Goal: Obtain resource: Download file/media

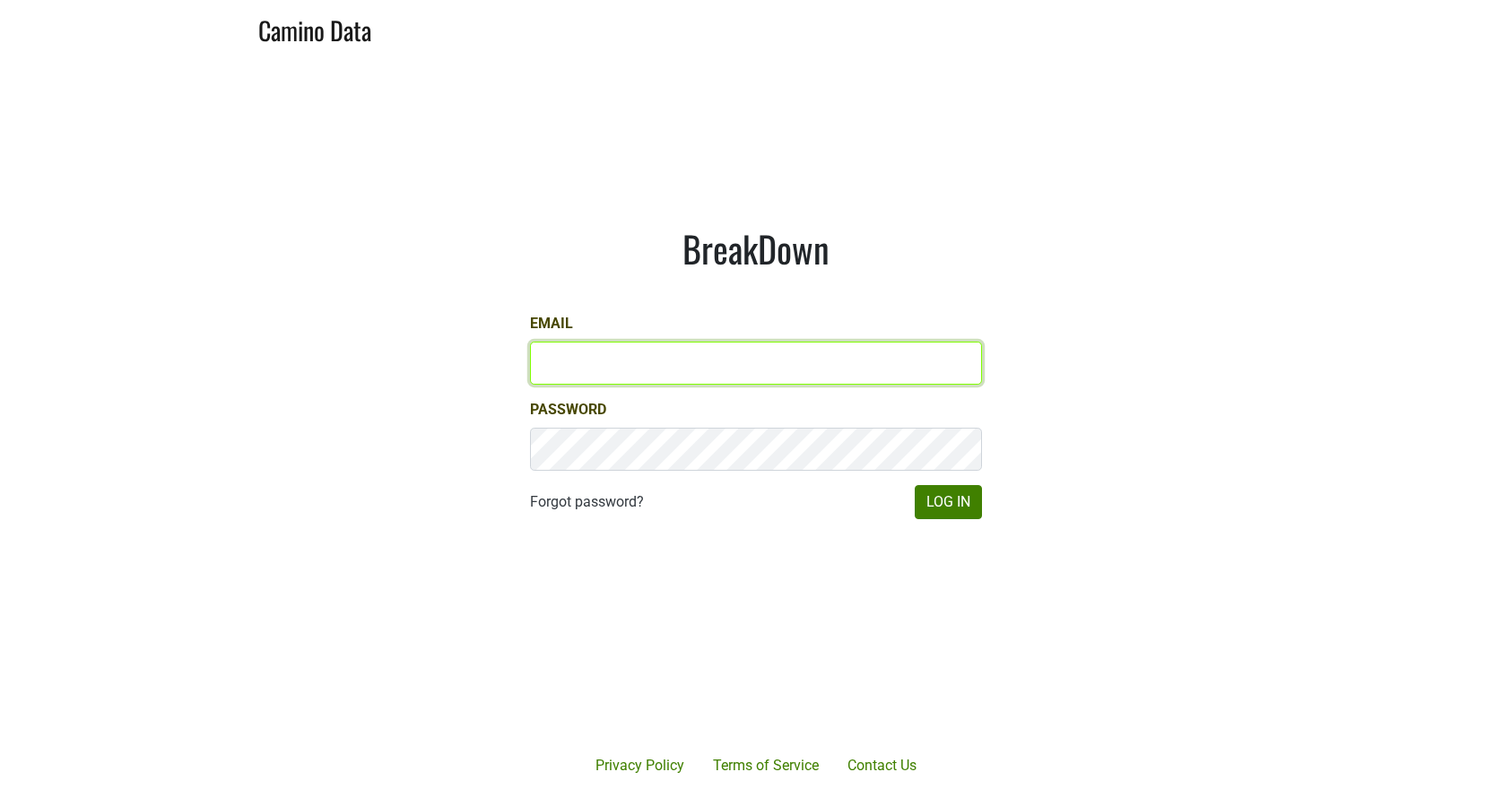
type input "[EMAIL_ADDRESS][DOMAIN_NAME]"
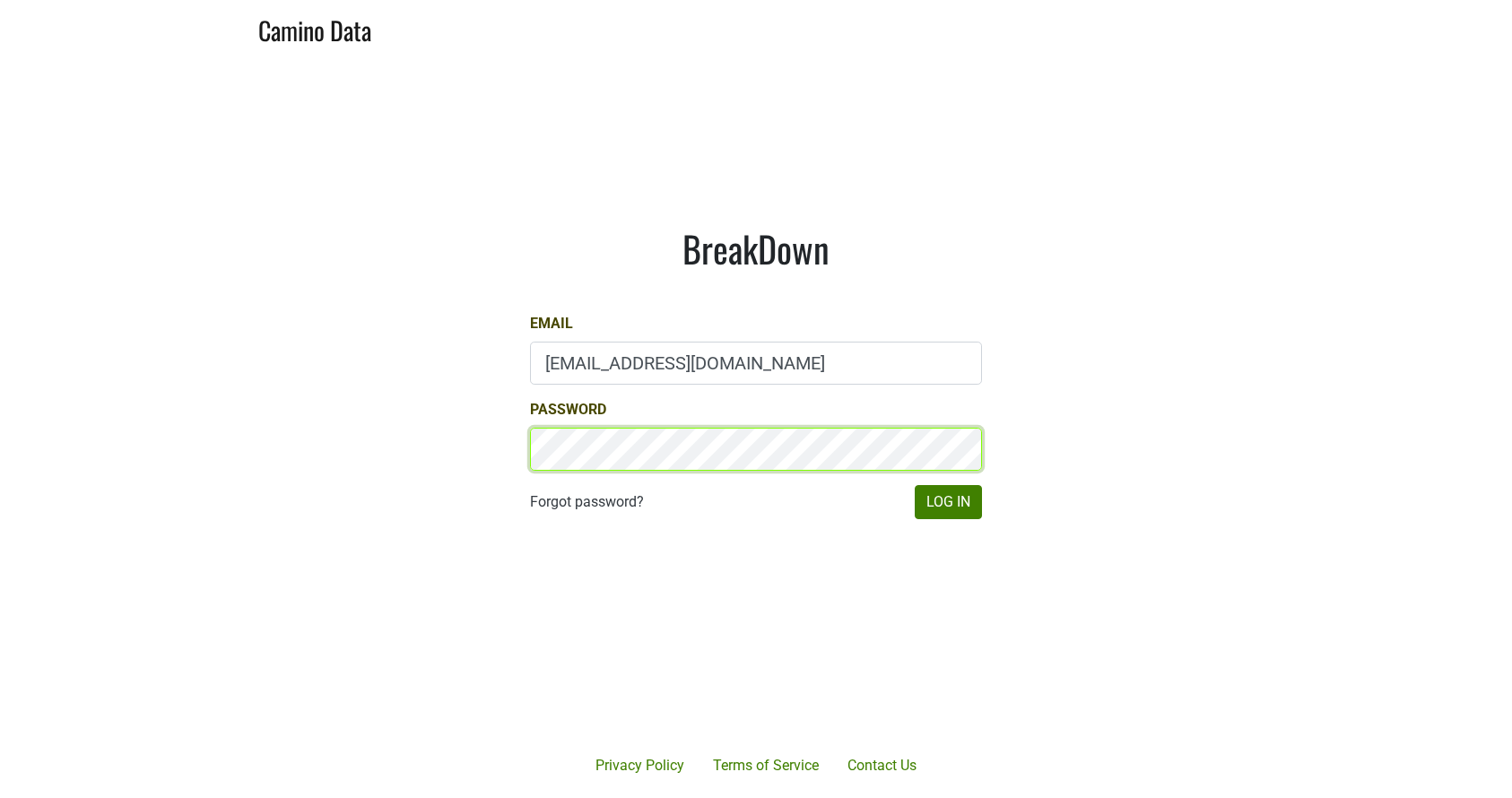
click at [948, 501] on button "Log In" at bounding box center [948, 503] width 68 height 34
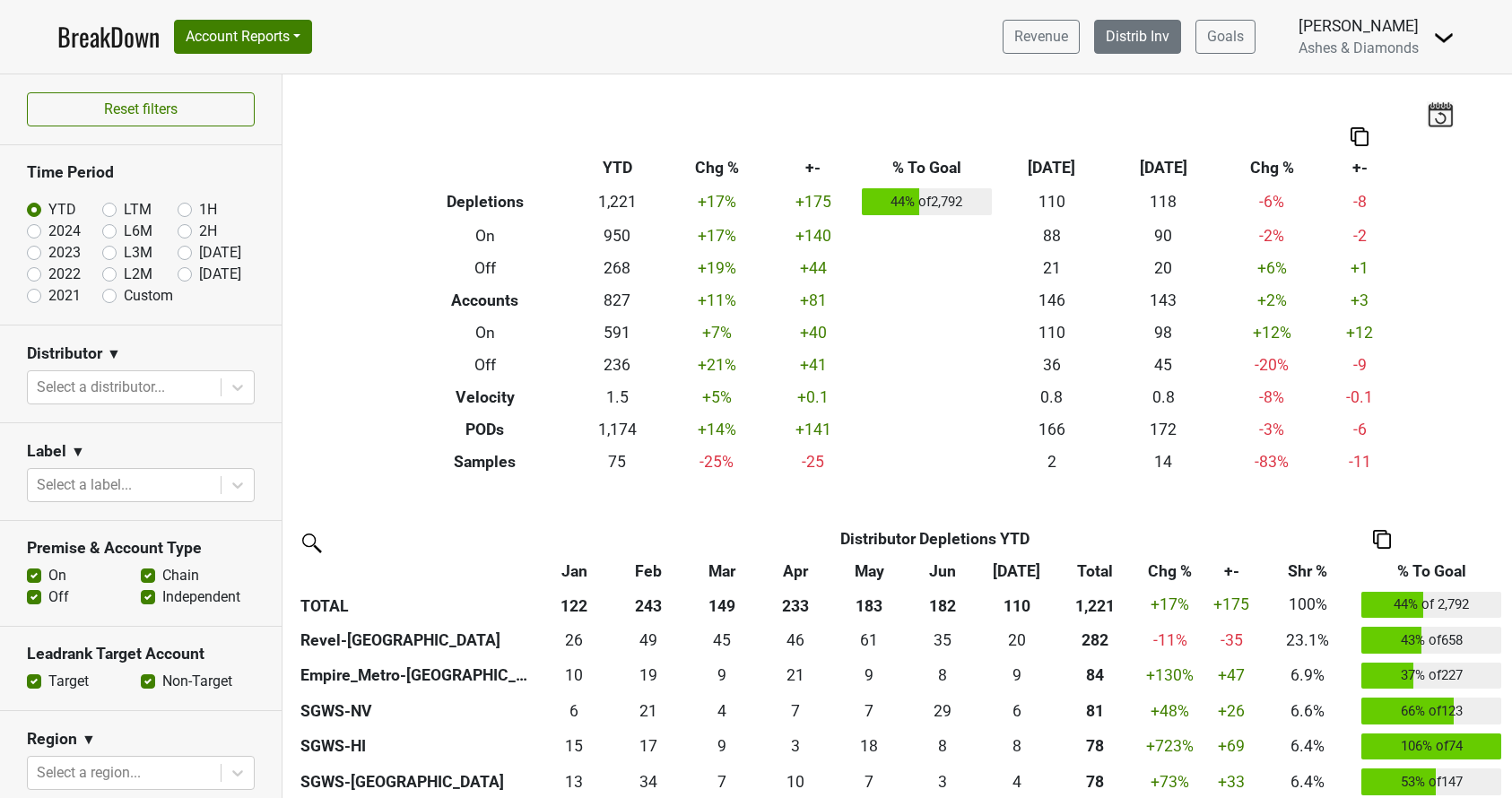
click at [1145, 27] on link "Distrib Inv" at bounding box center [1137, 37] width 87 height 34
click at [1124, 36] on link "Distrib Inv" at bounding box center [1137, 37] width 87 height 34
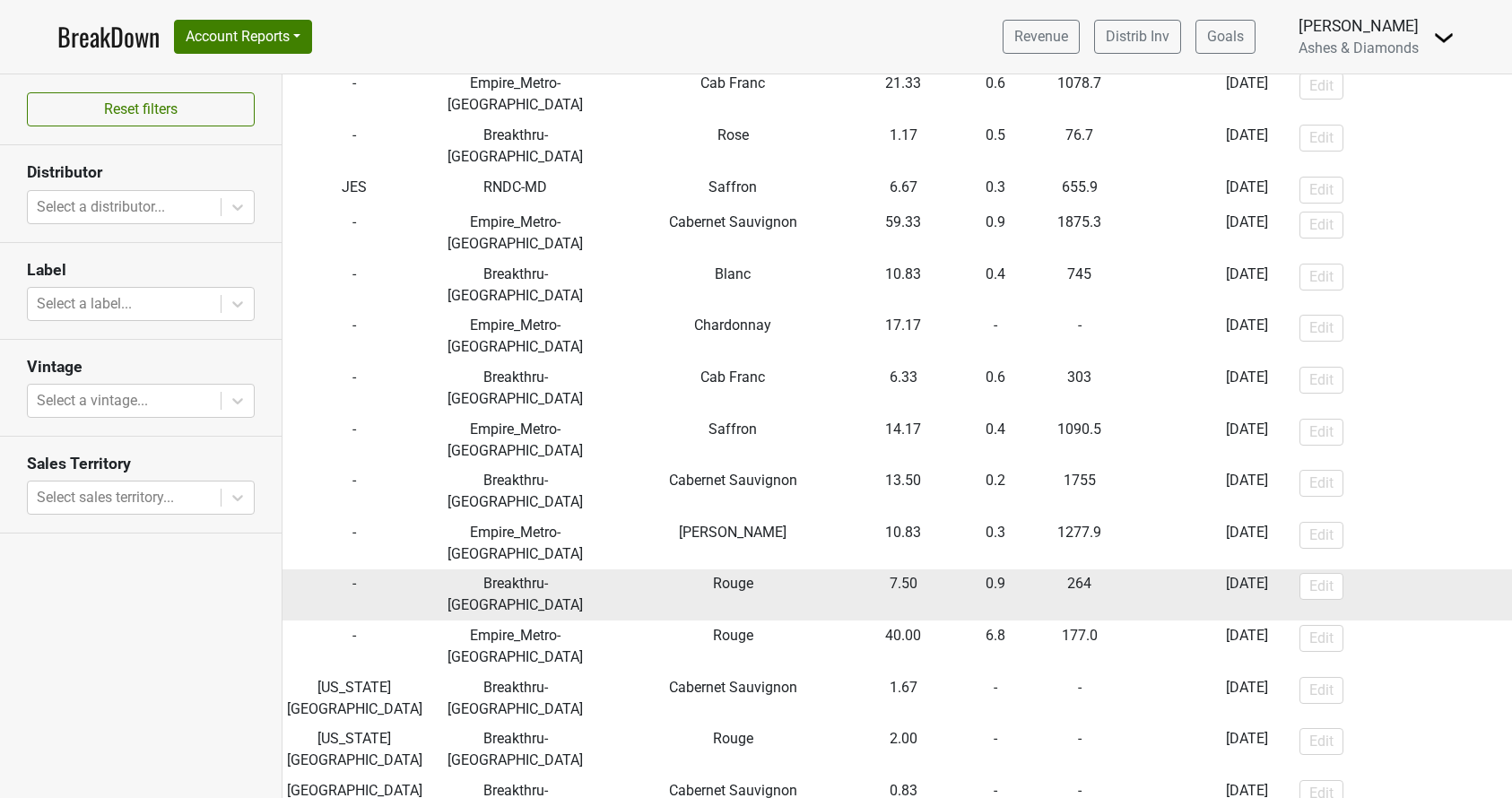
scroll to position [226, 0]
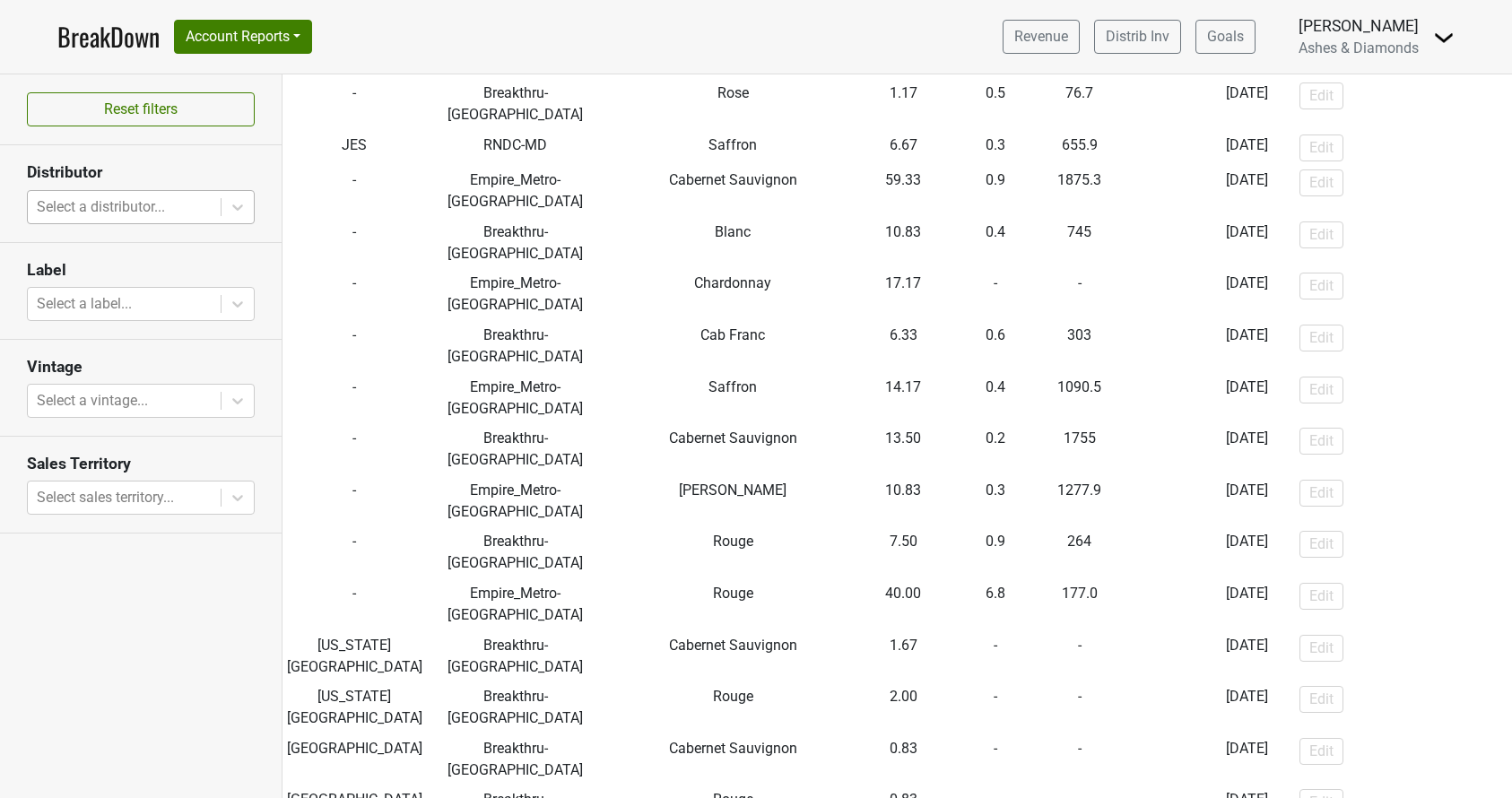
click at [139, 211] on div "Select a distributor..." at bounding box center [124, 207] width 175 height 22
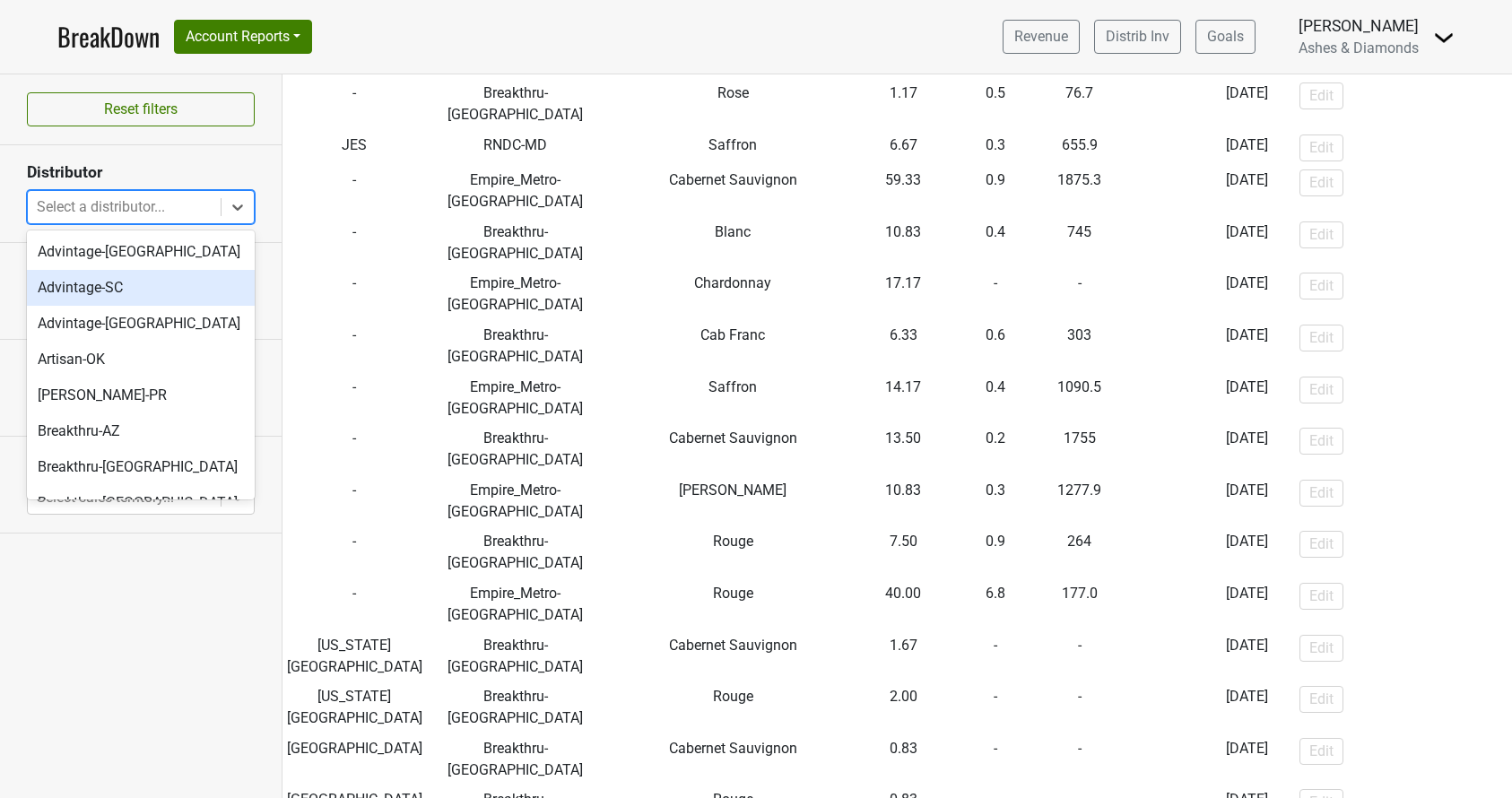
scroll to position [41, 0]
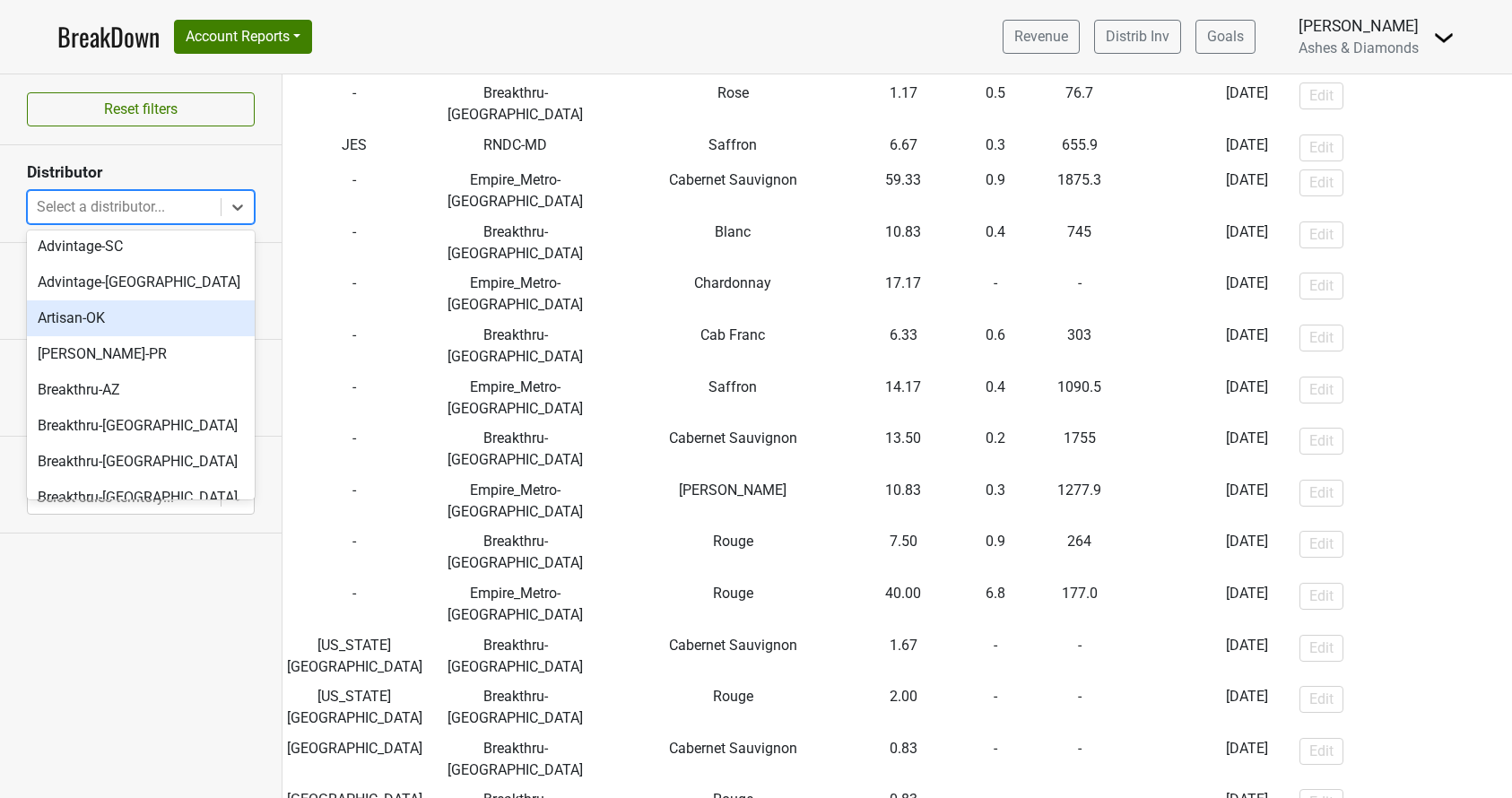
click at [139, 315] on div "Artisan-OK" at bounding box center [141, 318] width 228 height 36
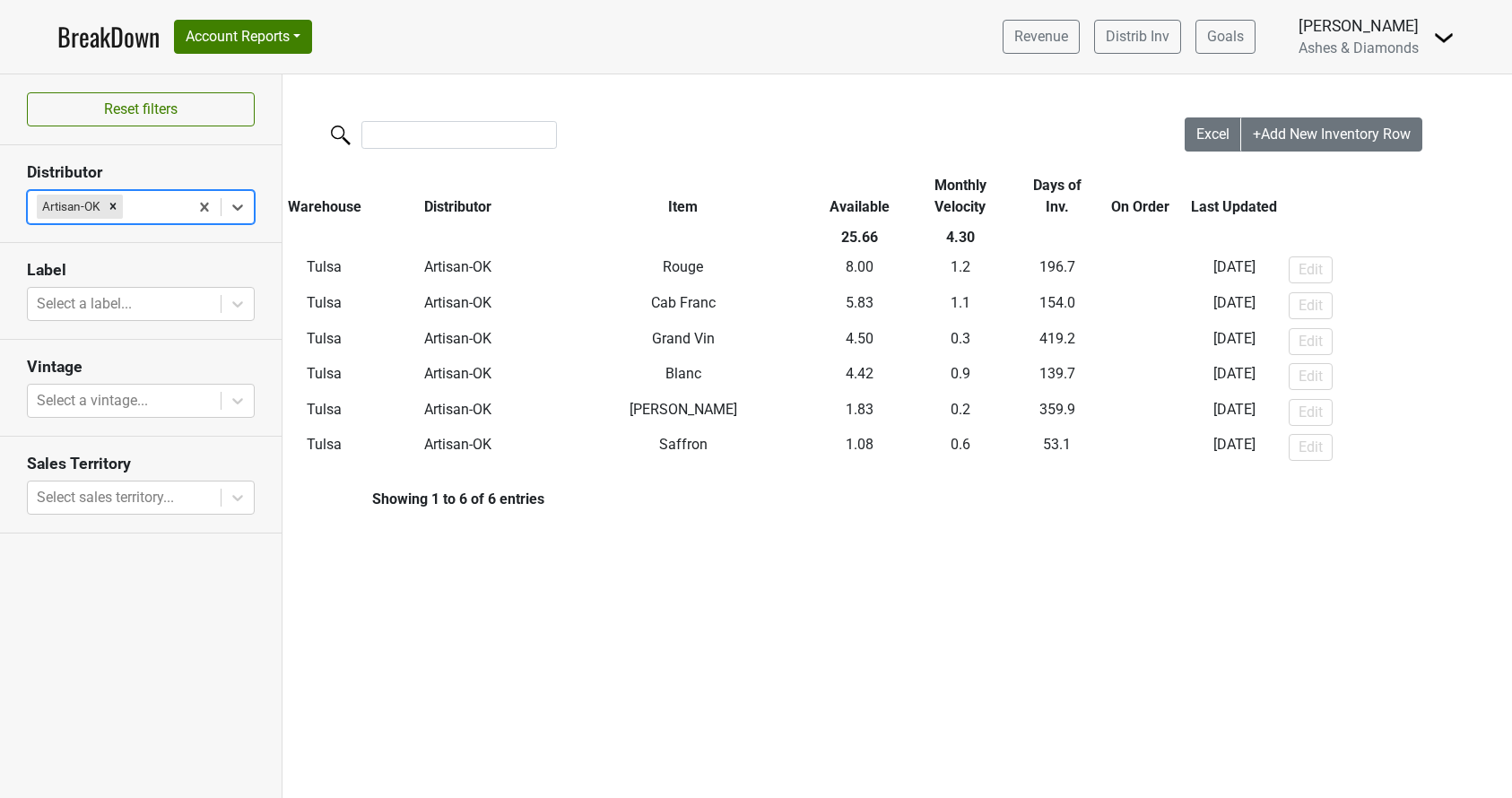
scroll to position [0, 0]
click at [1209, 135] on span "Excel" at bounding box center [1213, 133] width 33 height 17
click at [109, 205] on icon "Remove Artisan-OK" at bounding box center [113, 206] width 13 height 13
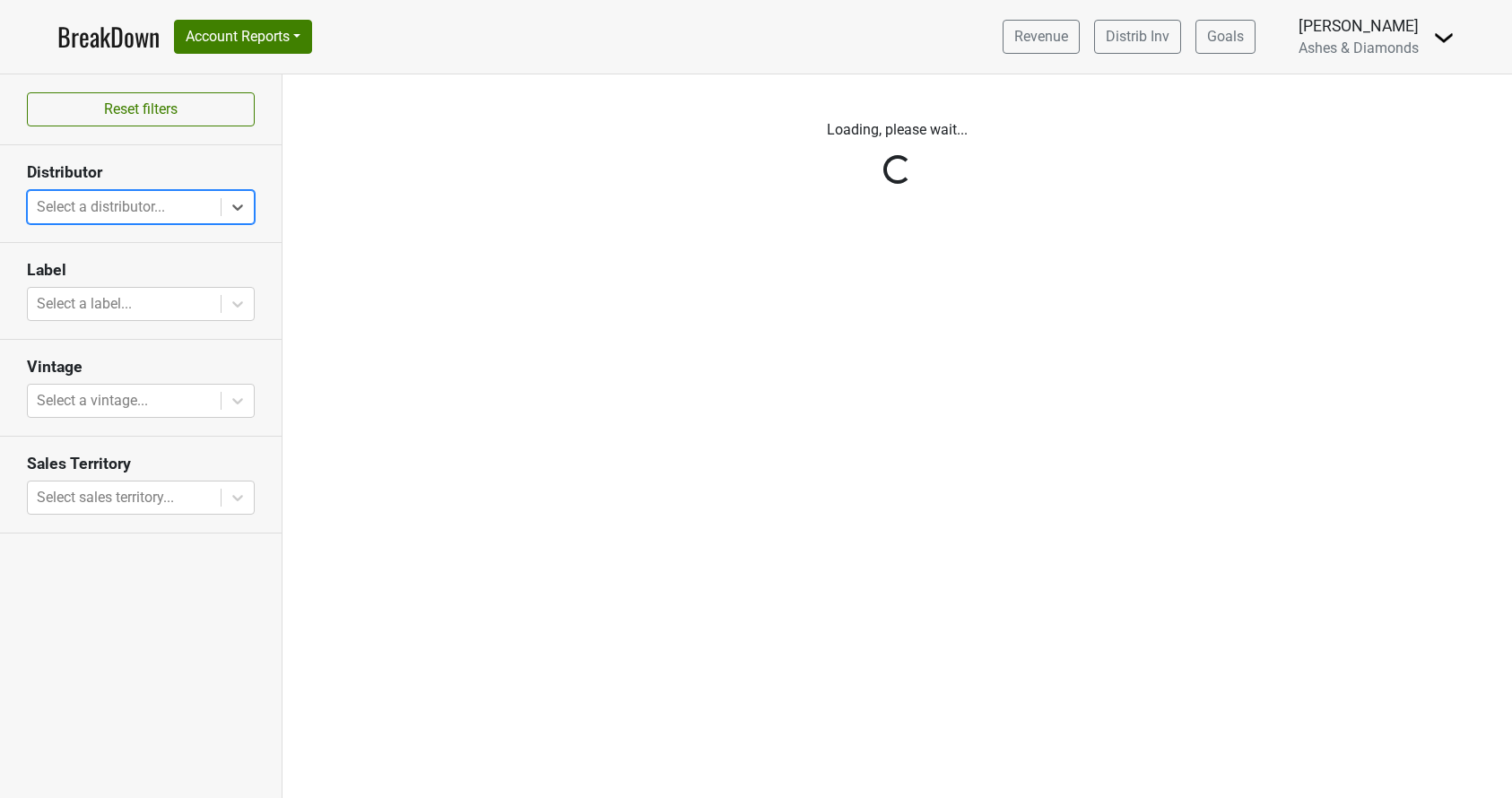
click at [236, 202] on div "Reset filters Distributor Select is focused ,type to refine list, press Down to…" at bounding box center [141, 436] width 283 height 723
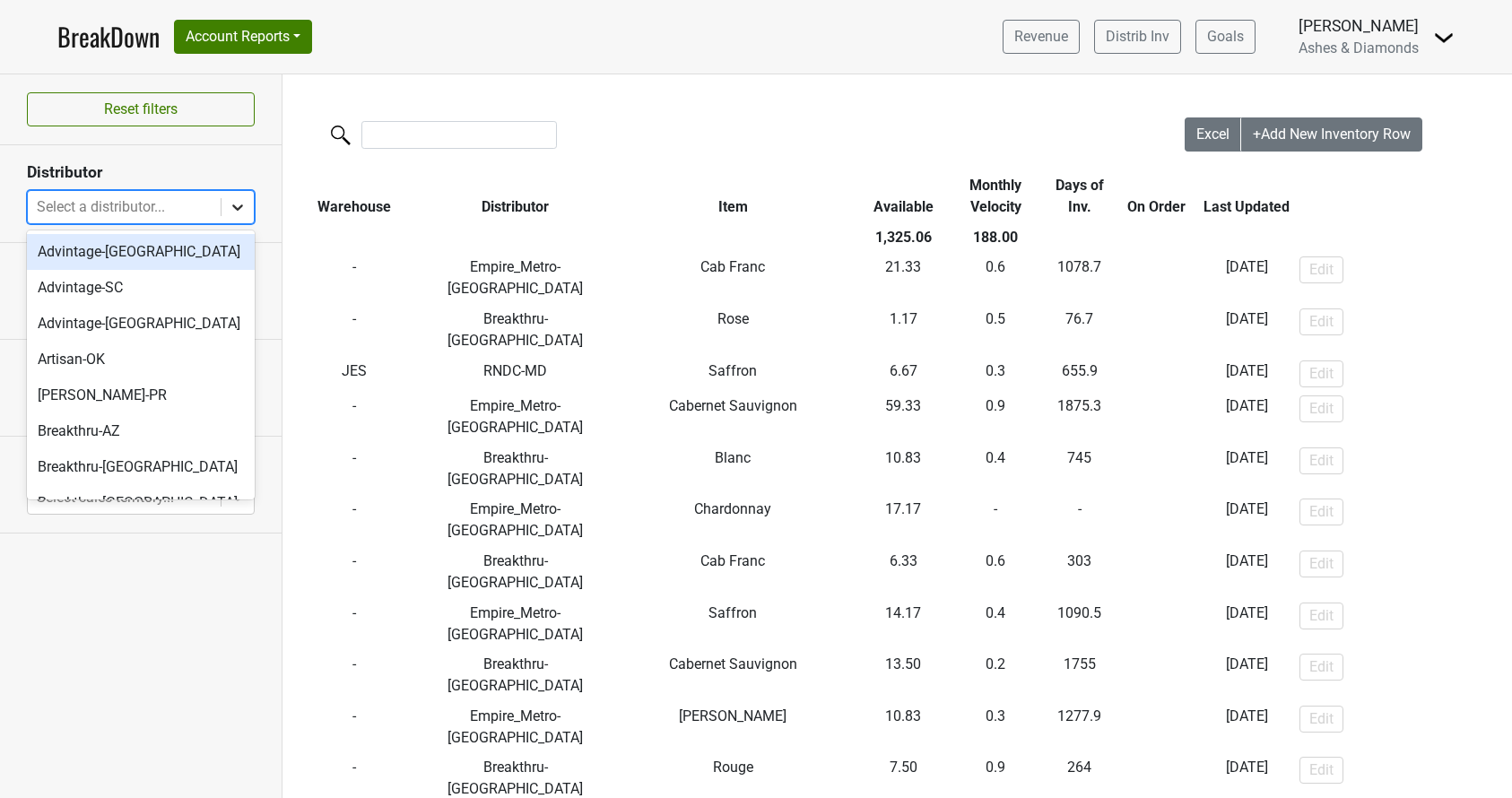
click at [244, 205] on icon at bounding box center [238, 207] width 18 height 18
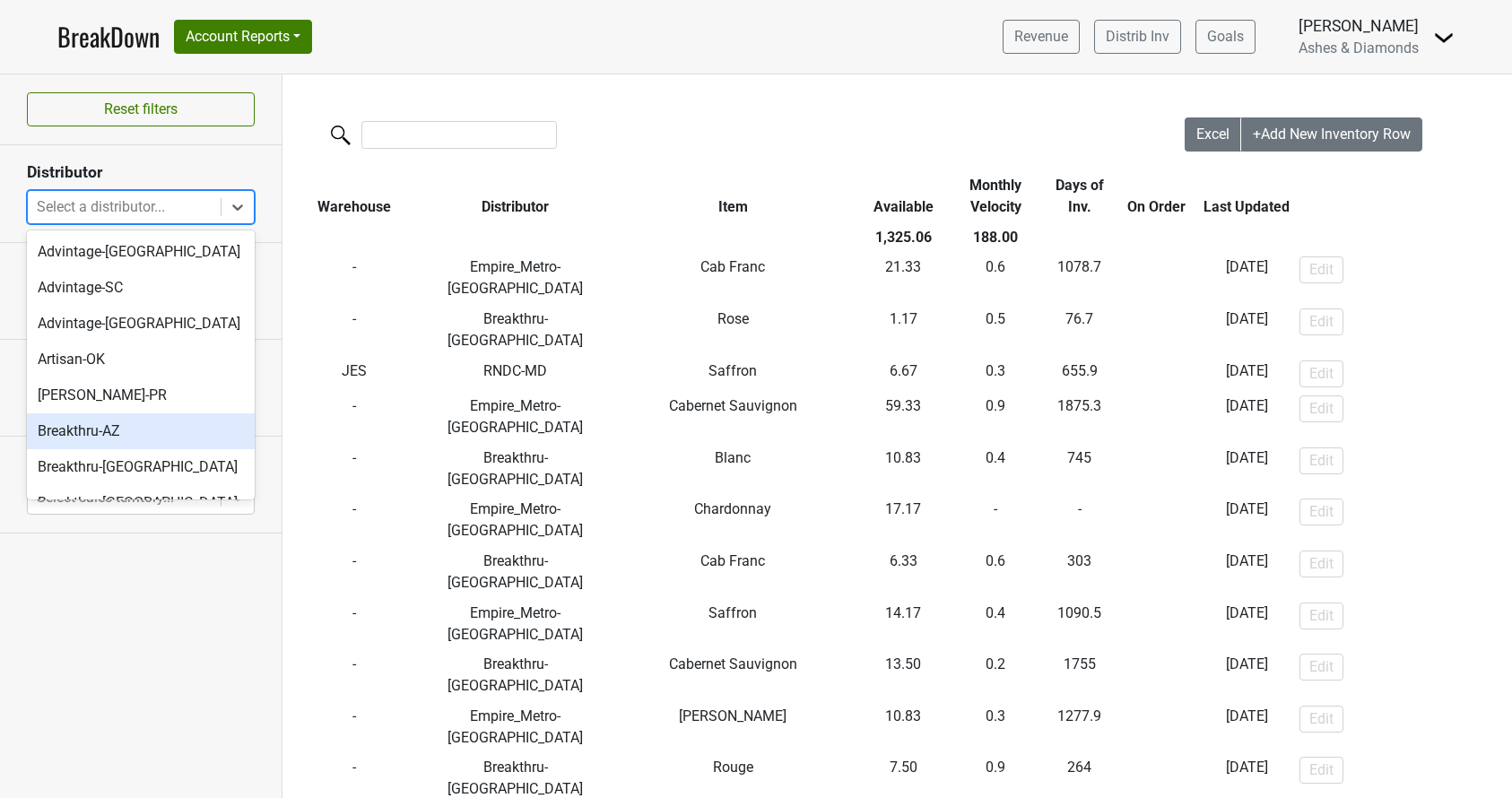
click at [127, 426] on div "Breakthru-AZ" at bounding box center [141, 431] width 228 height 36
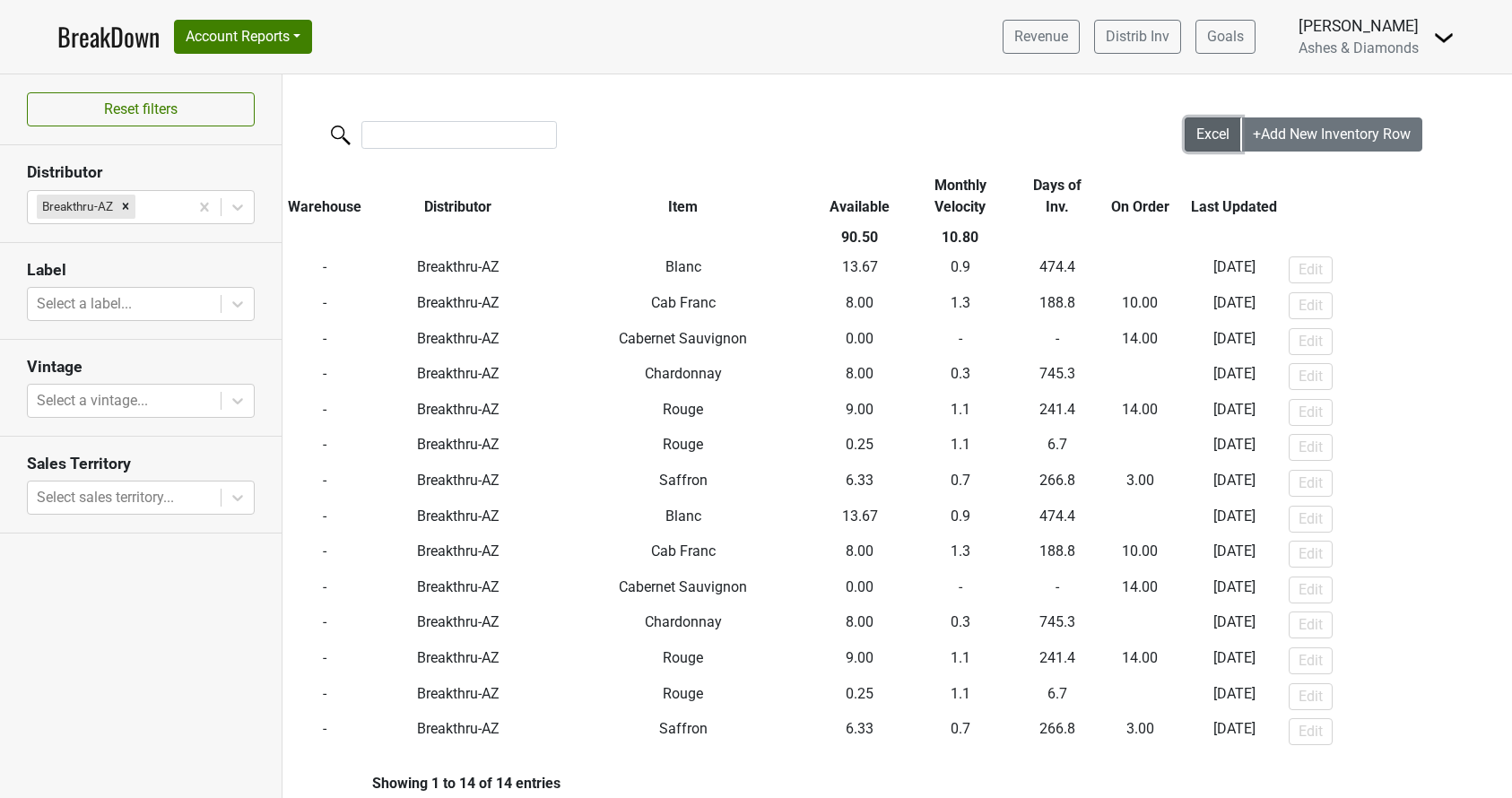
click at [1215, 128] on span "Excel" at bounding box center [1213, 133] width 33 height 17
click at [123, 202] on icon "Remove Breakthru-AZ" at bounding box center [125, 206] width 13 height 13
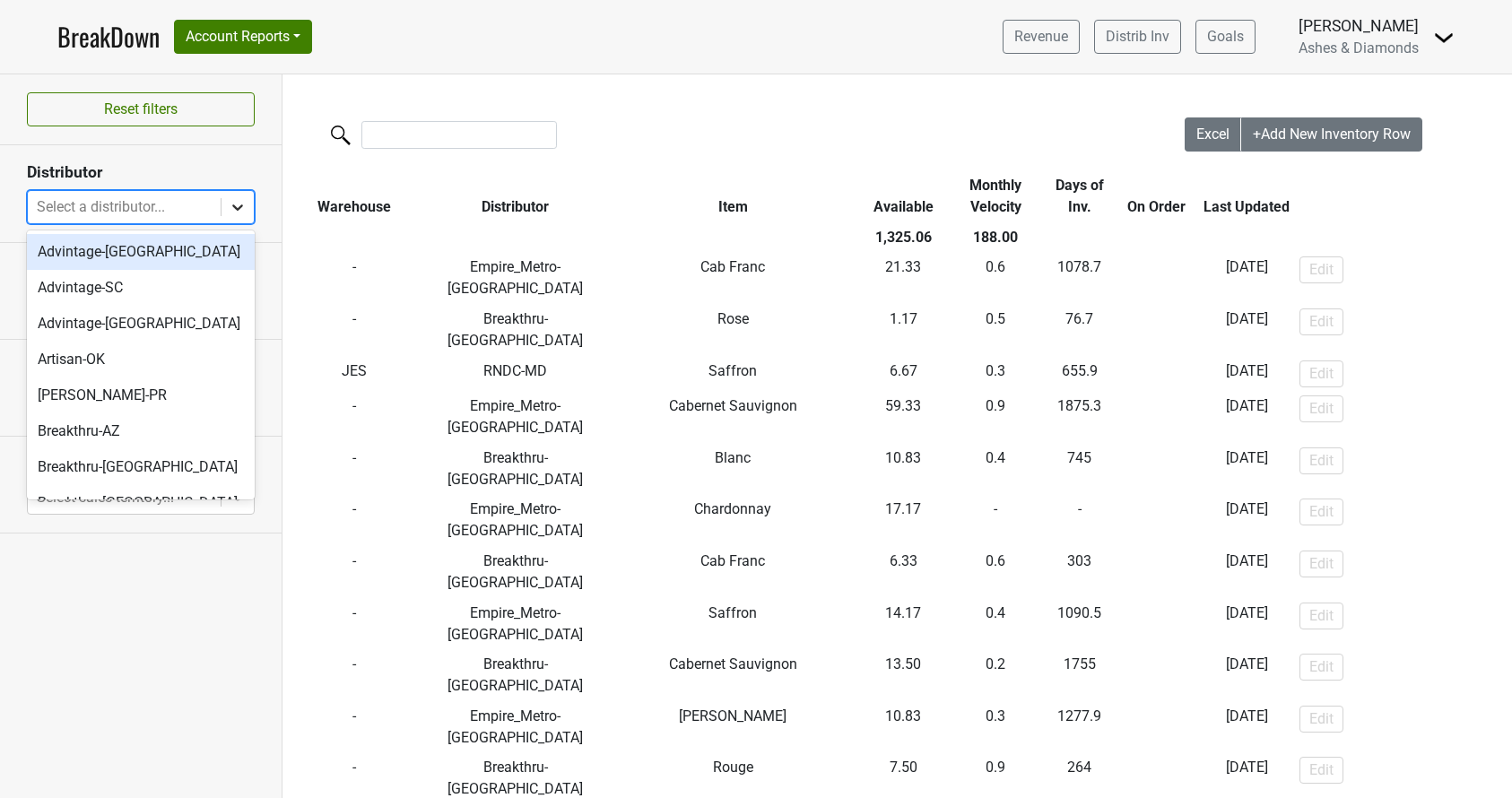
click at [233, 205] on icon at bounding box center [238, 207] width 18 height 18
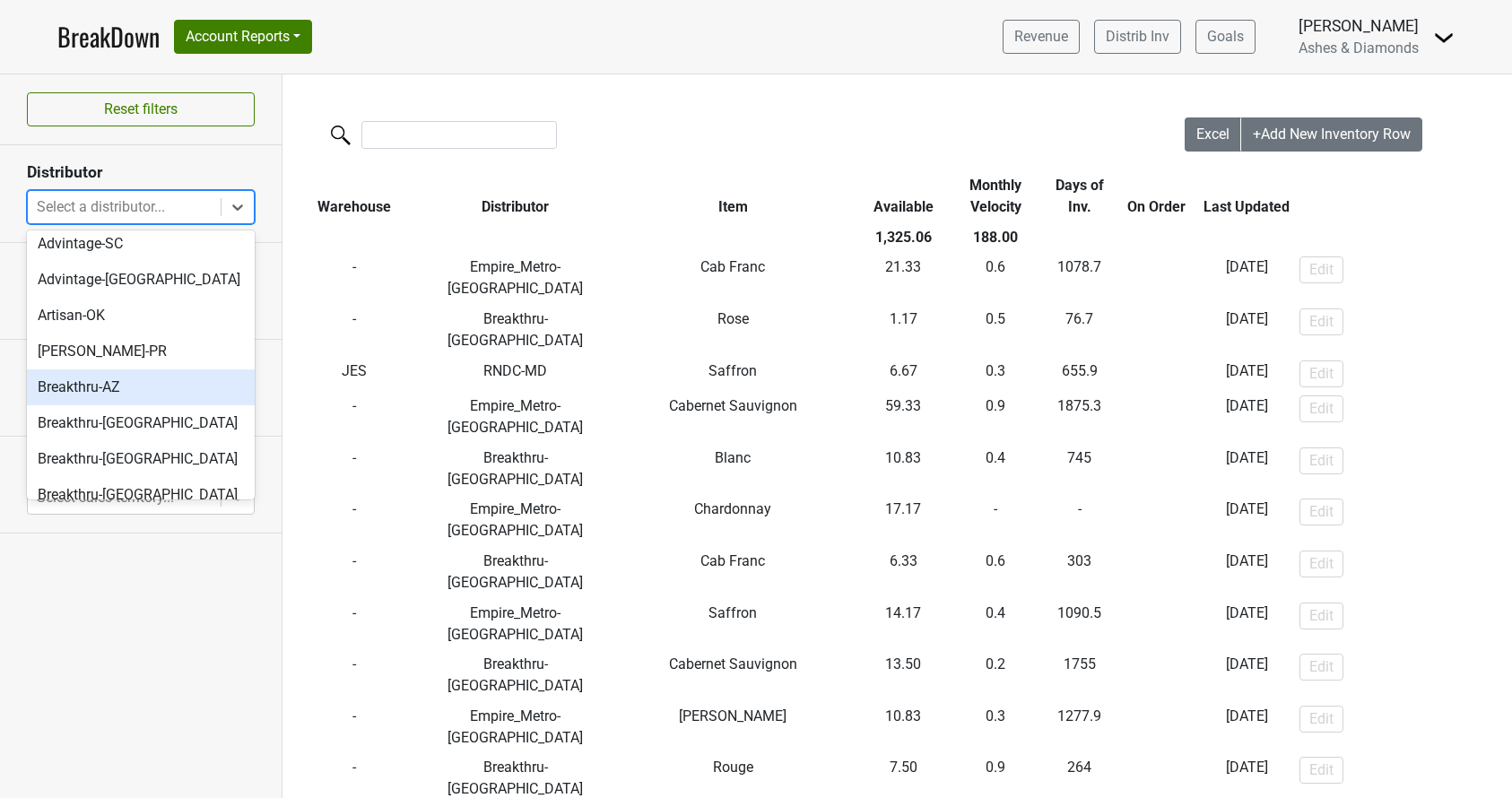
scroll to position [55, 0]
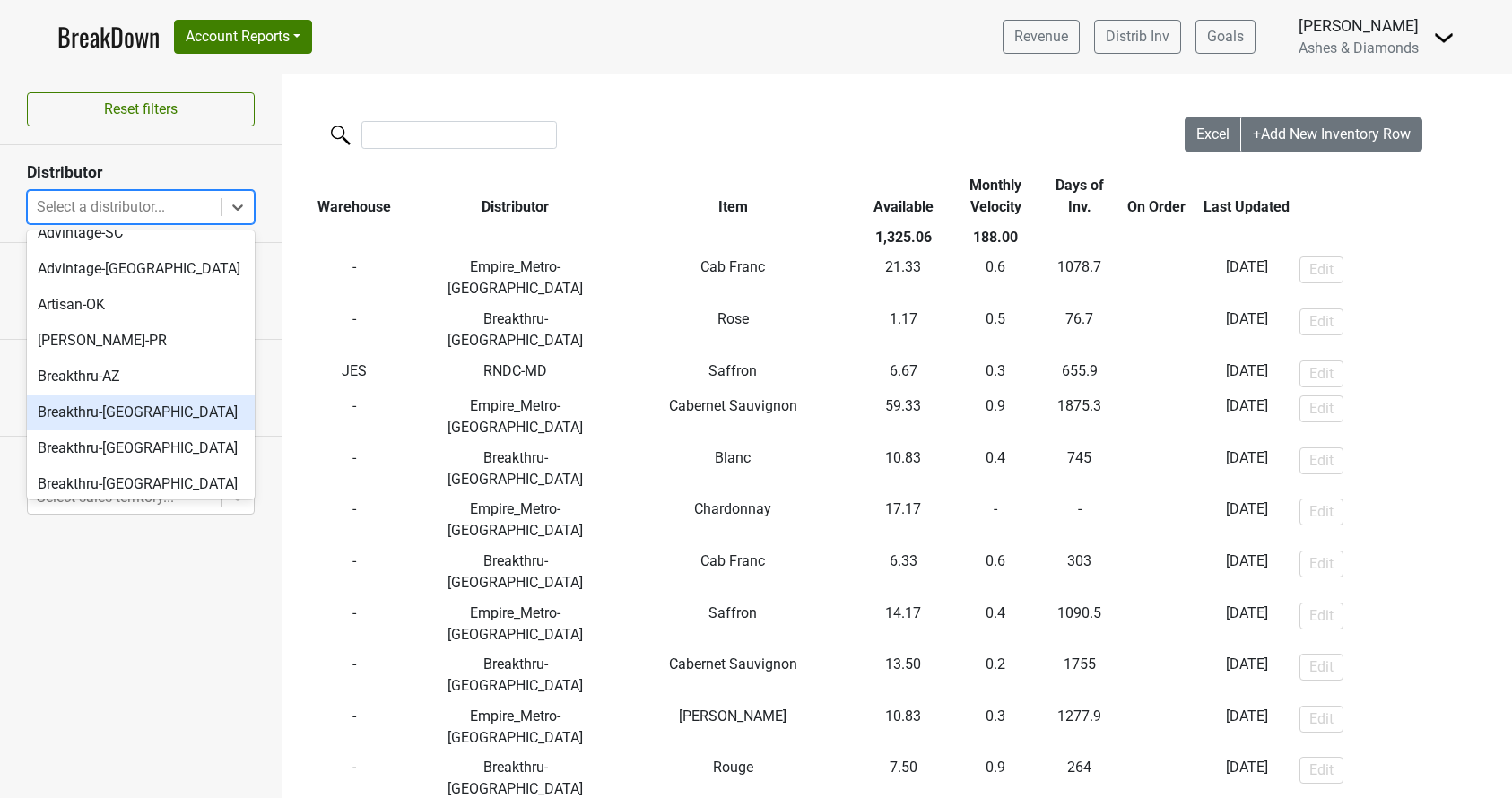
click at [135, 416] on div "Breakthru-[GEOGRAPHIC_DATA]" at bounding box center [141, 413] width 228 height 36
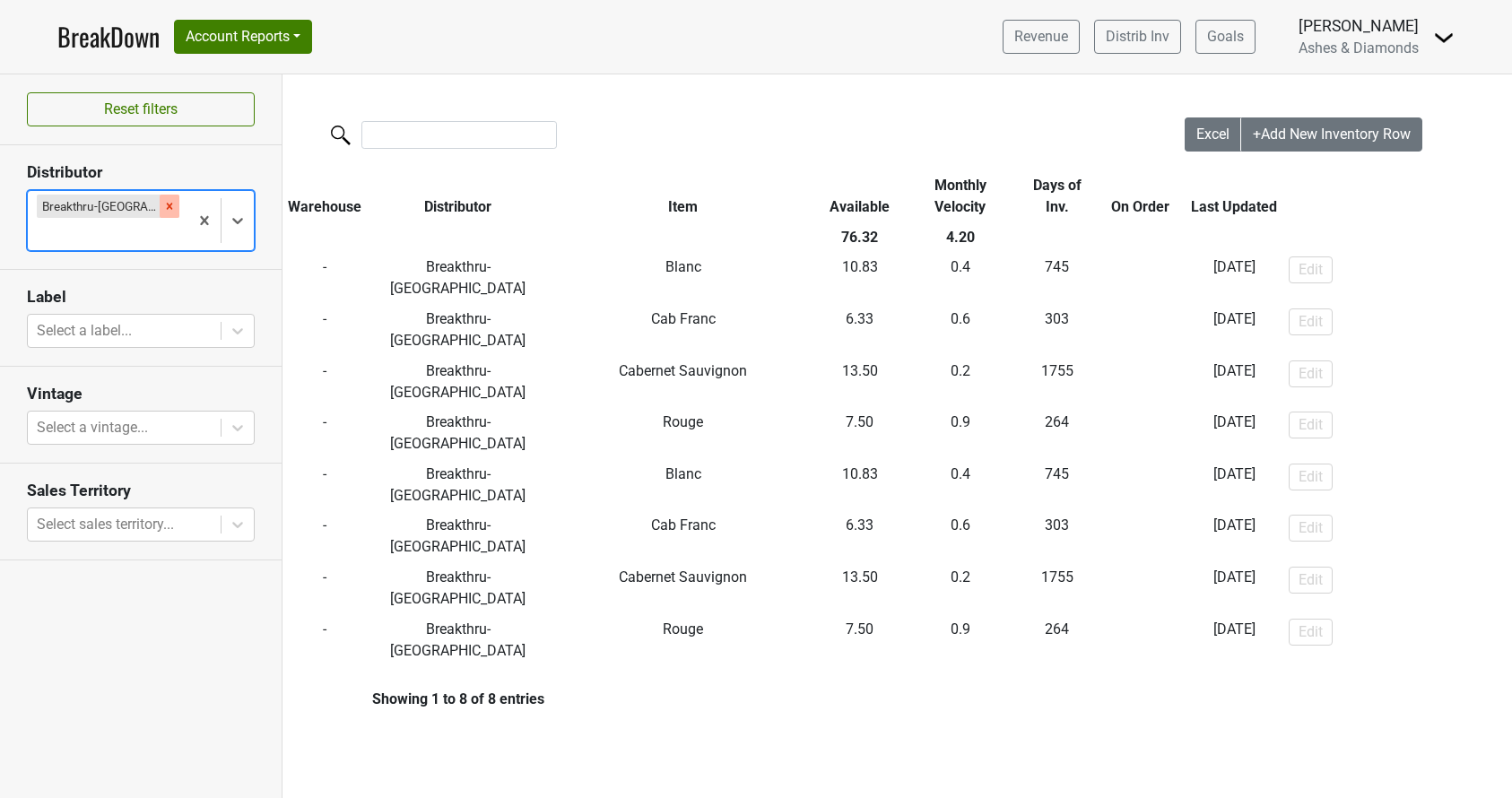
click at [163, 205] on icon "Remove Breakthru-CT" at bounding box center [169, 206] width 13 height 13
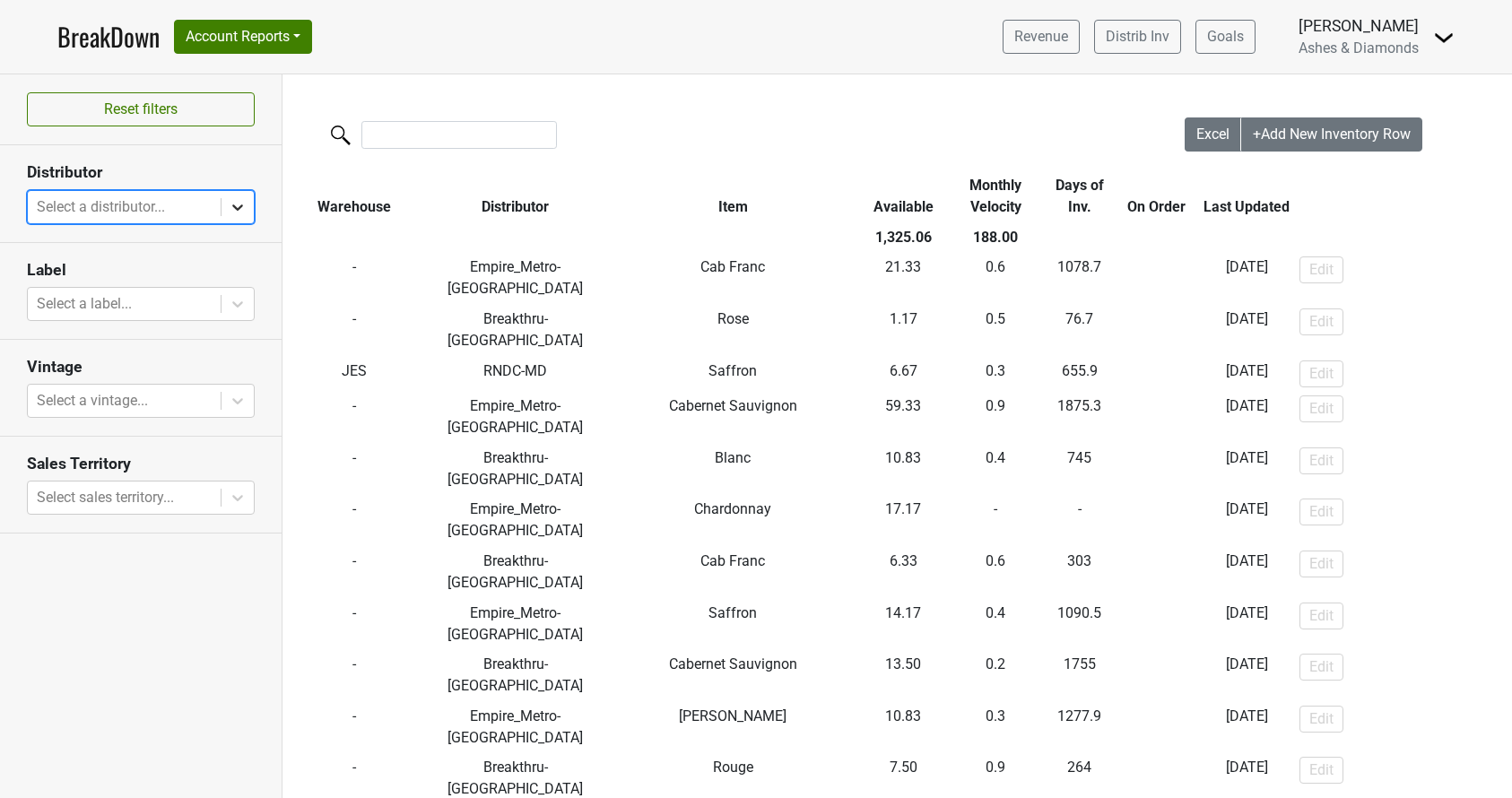
click at [245, 205] on icon at bounding box center [238, 207] width 18 height 18
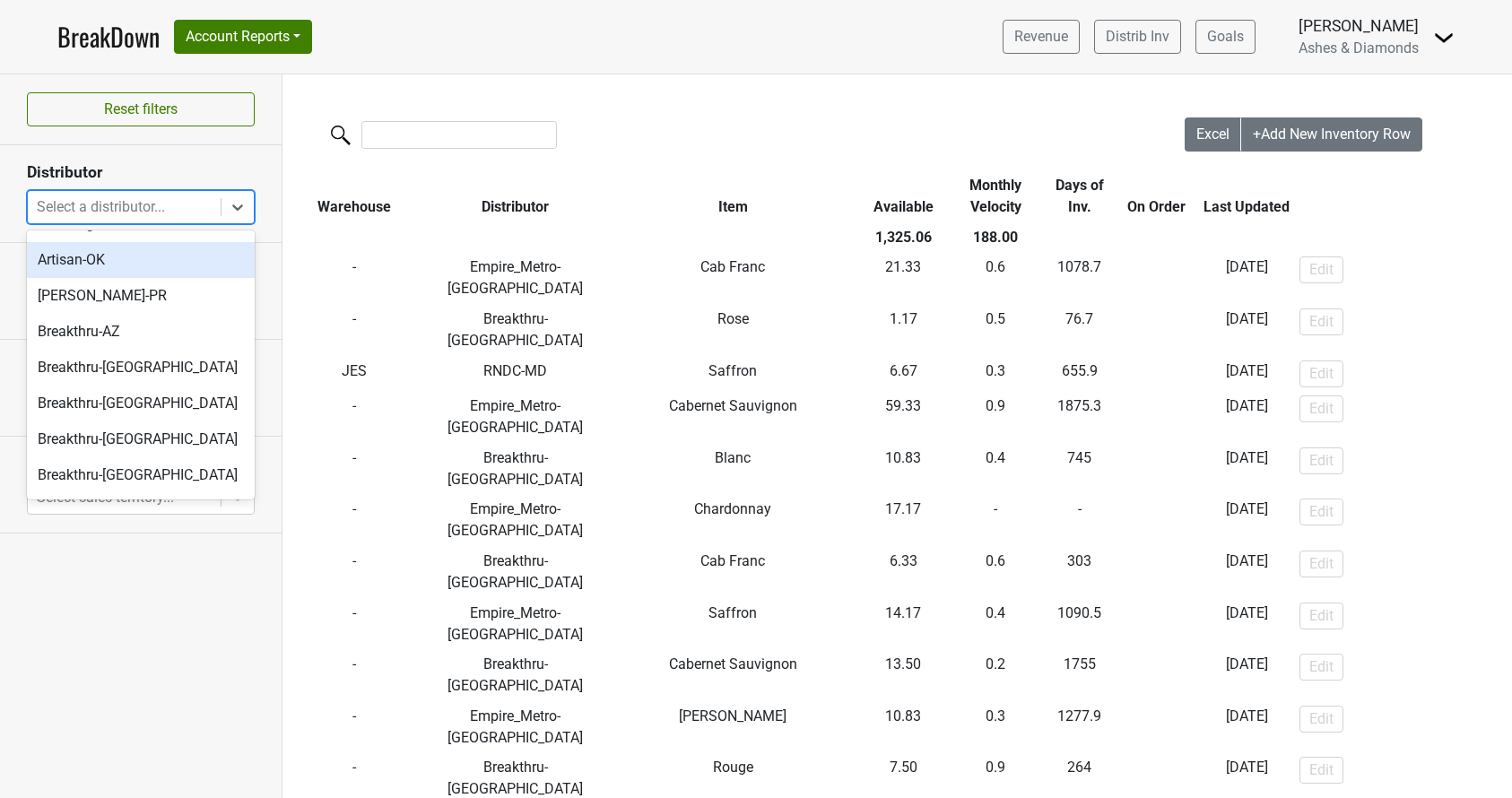
scroll to position [100, 0]
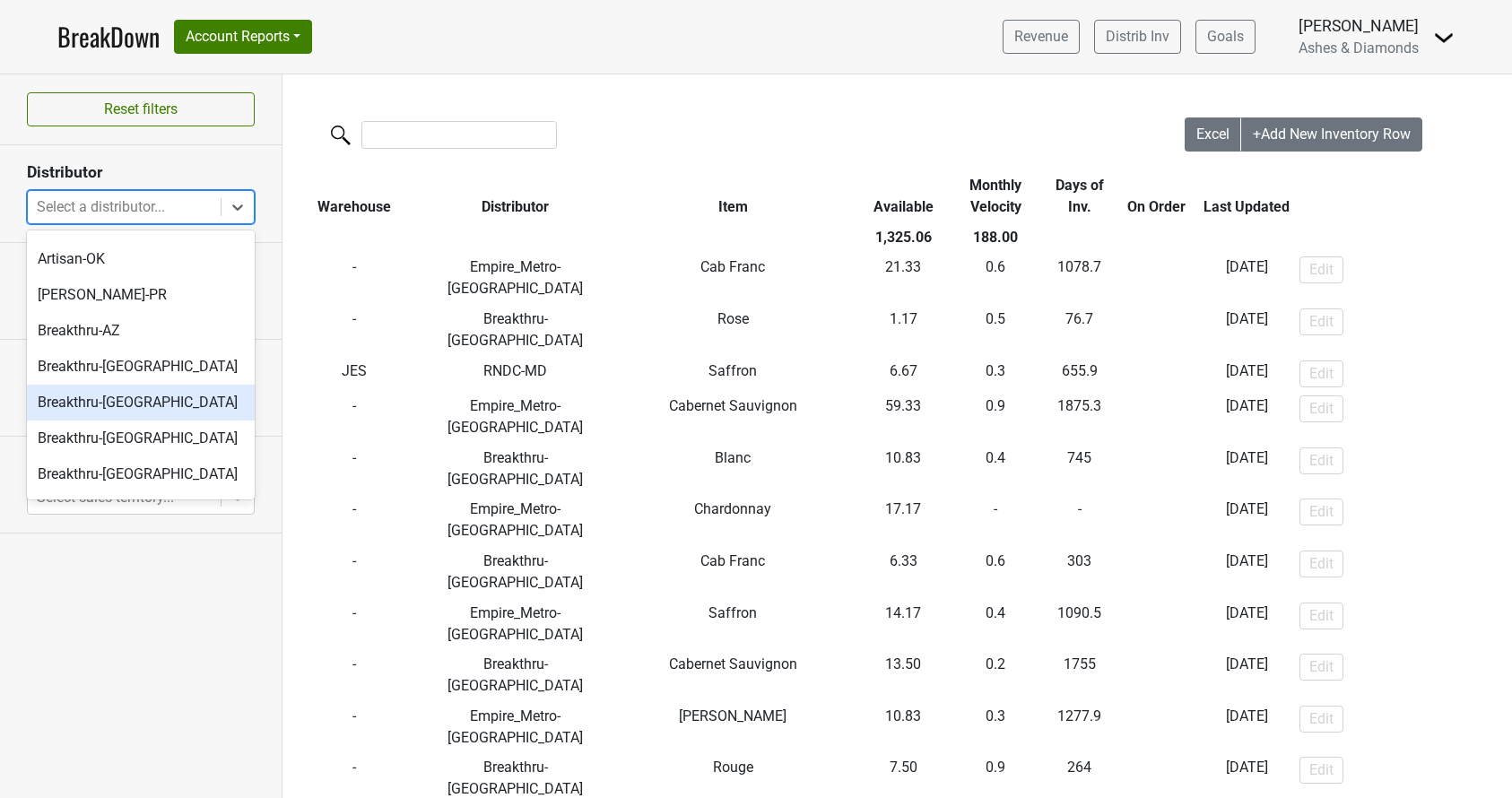
click at [145, 397] on div "Breakthru-[GEOGRAPHIC_DATA]" at bounding box center [141, 403] width 228 height 36
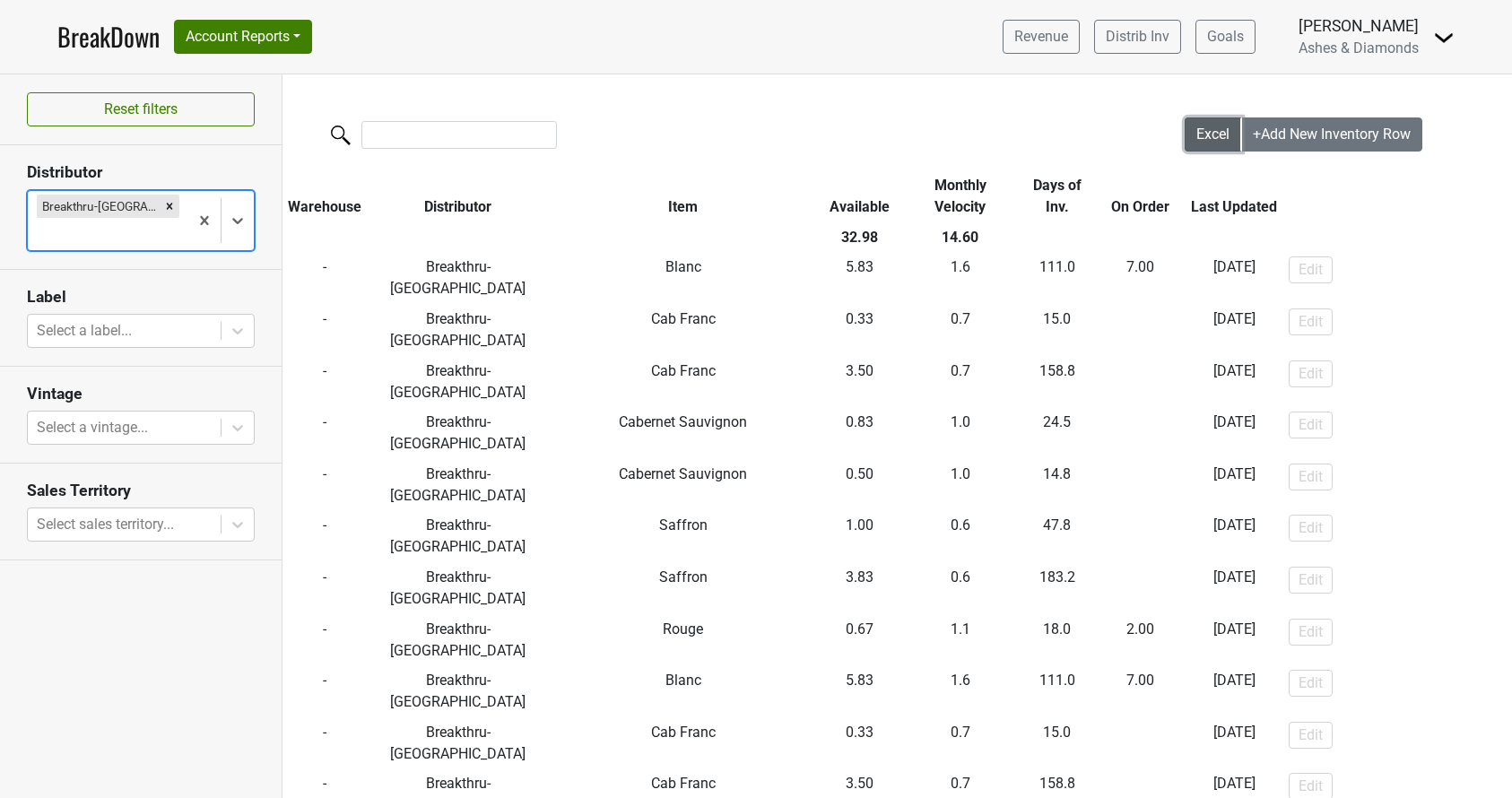
click at [1208, 127] on span "Excel" at bounding box center [1213, 133] width 33 height 17
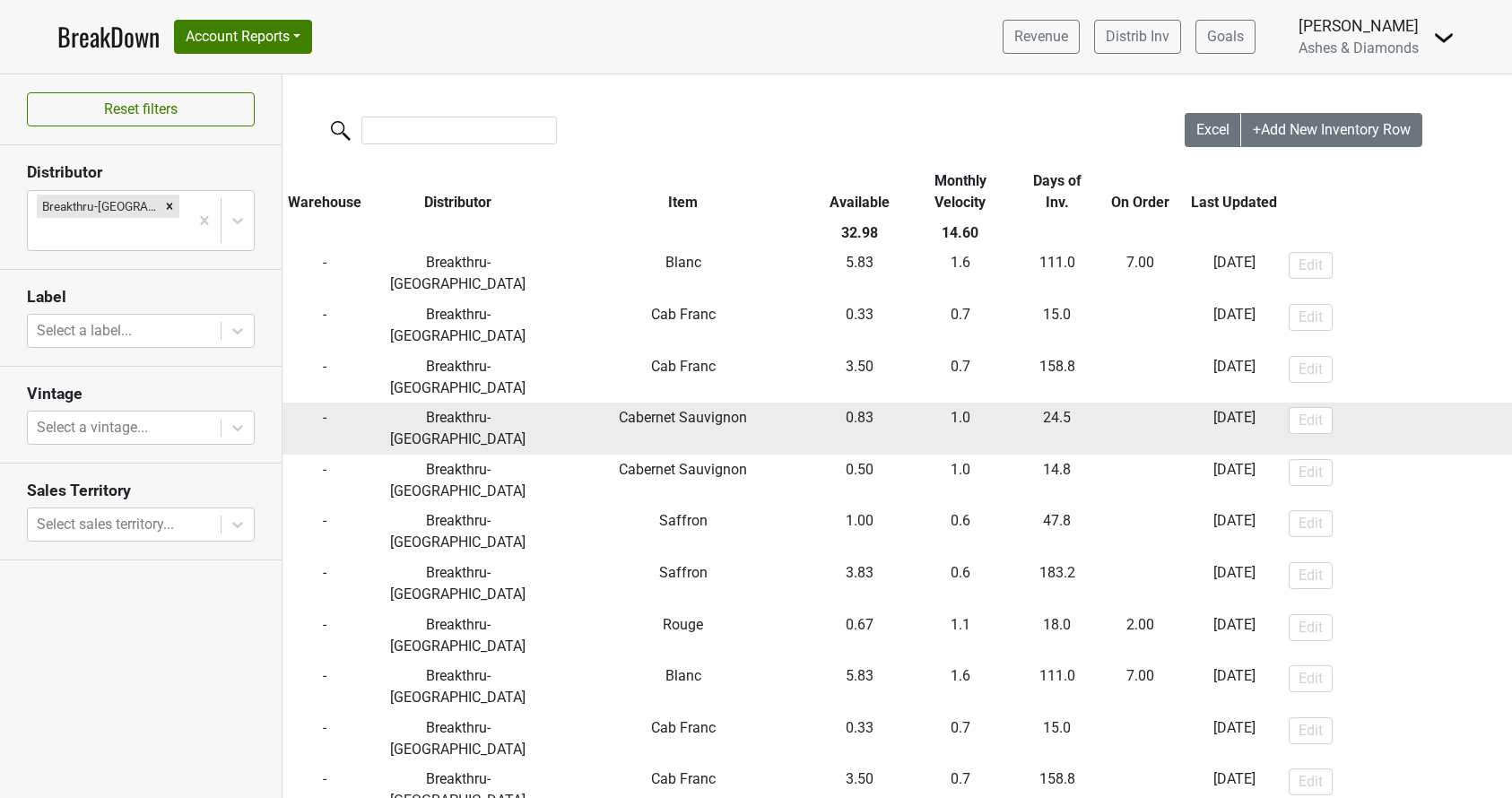
scroll to position [5, 0]
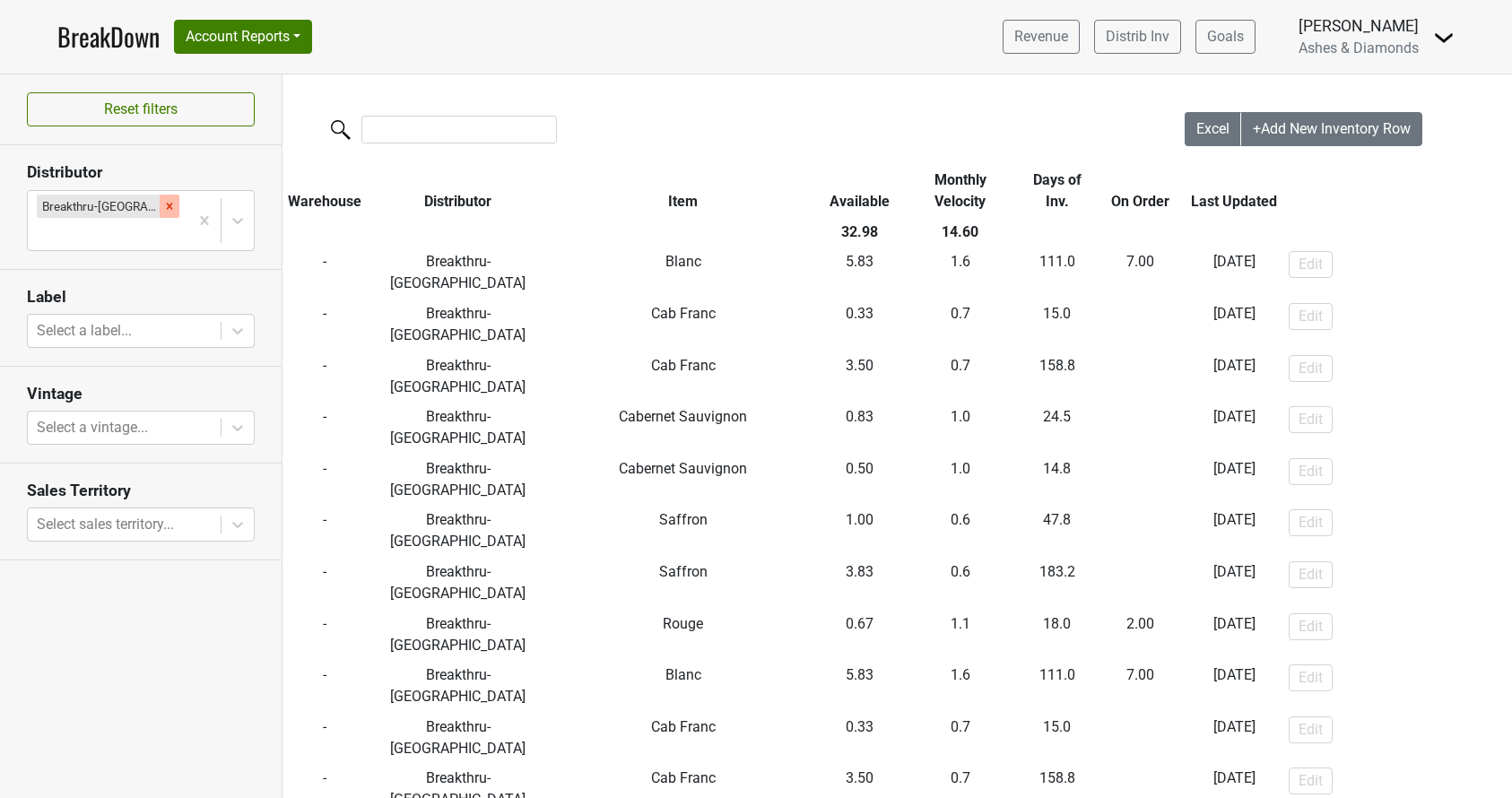
click at [163, 202] on icon "Remove Breakthru-MN" at bounding box center [169, 206] width 13 height 13
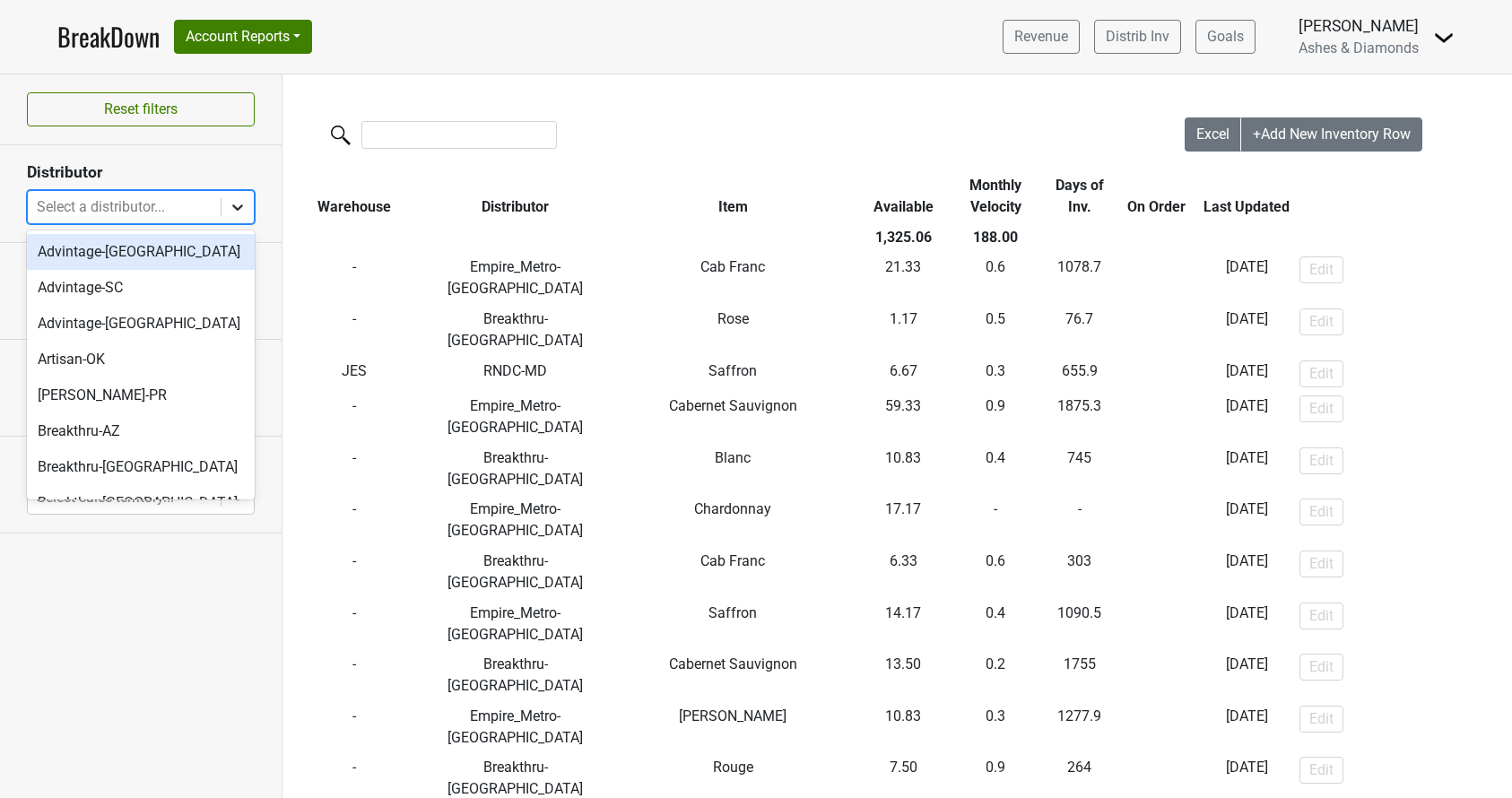
click at [232, 205] on icon at bounding box center [238, 207] width 18 height 18
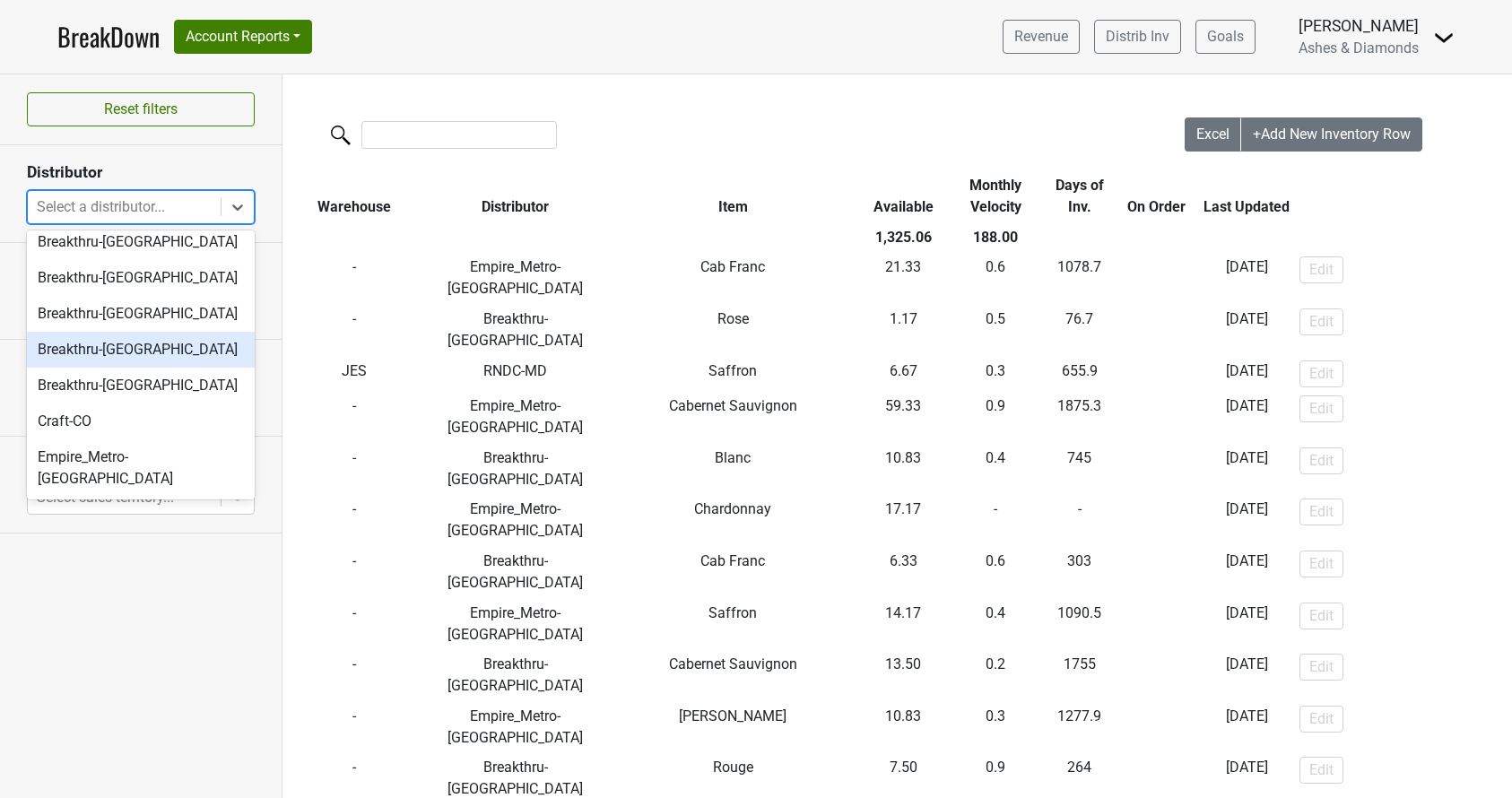
scroll to position [213, 0]
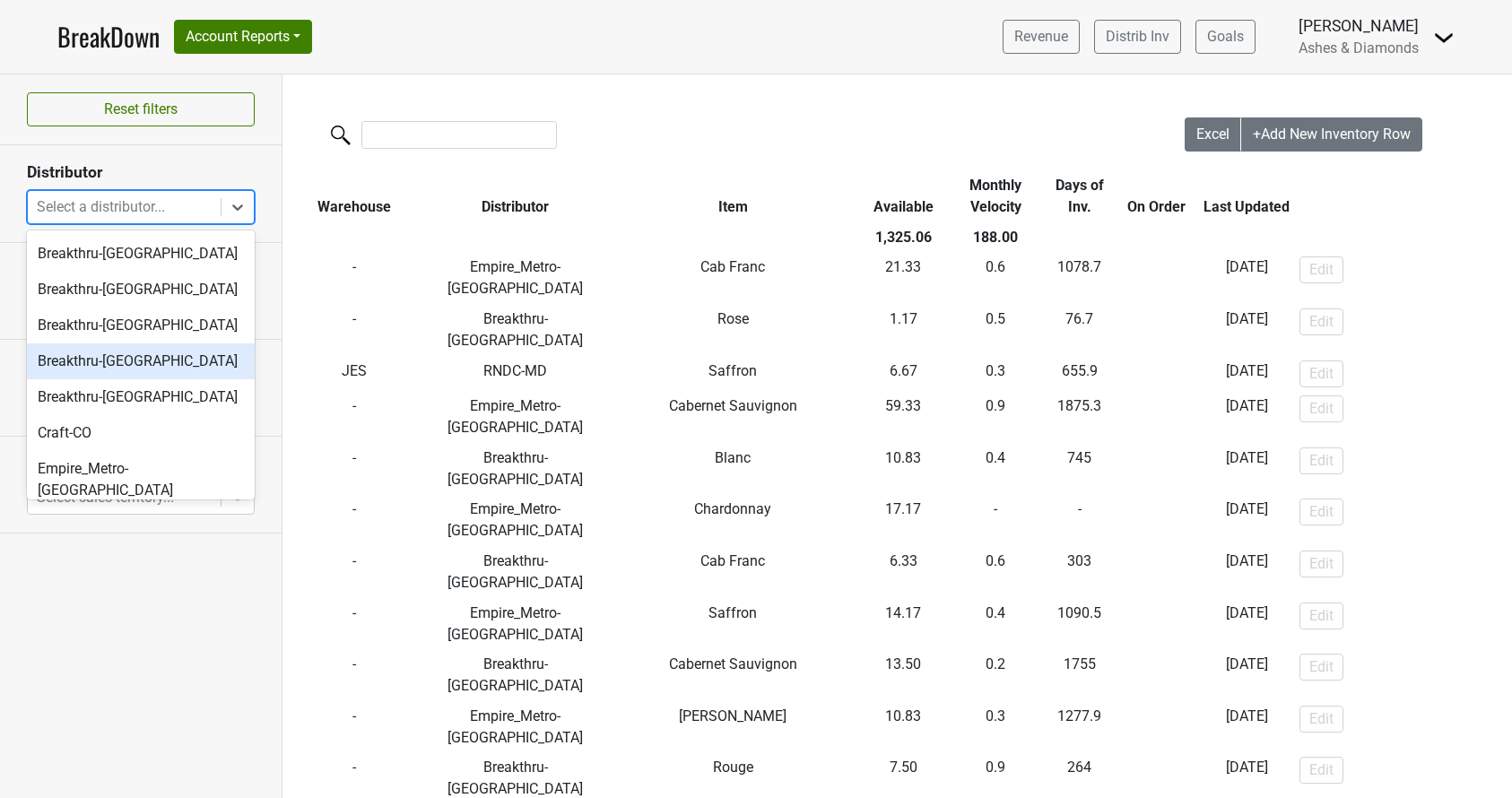
click at [145, 360] on div "Breakthru-[GEOGRAPHIC_DATA]" at bounding box center [141, 361] width 228 height 36
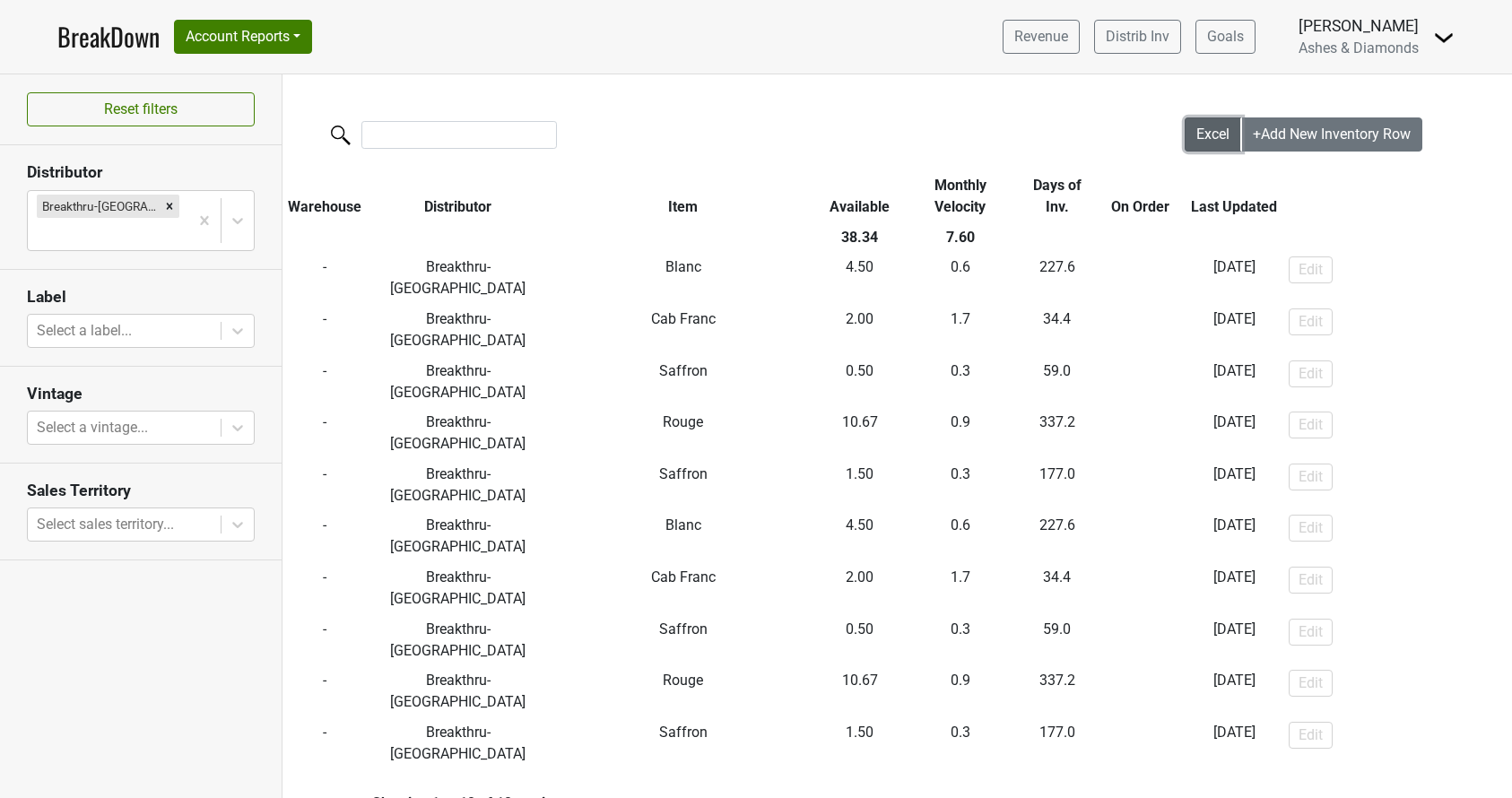
click at [1203, 135] on span "Excel" at bounding box center [1213, 133] width 33 height 17
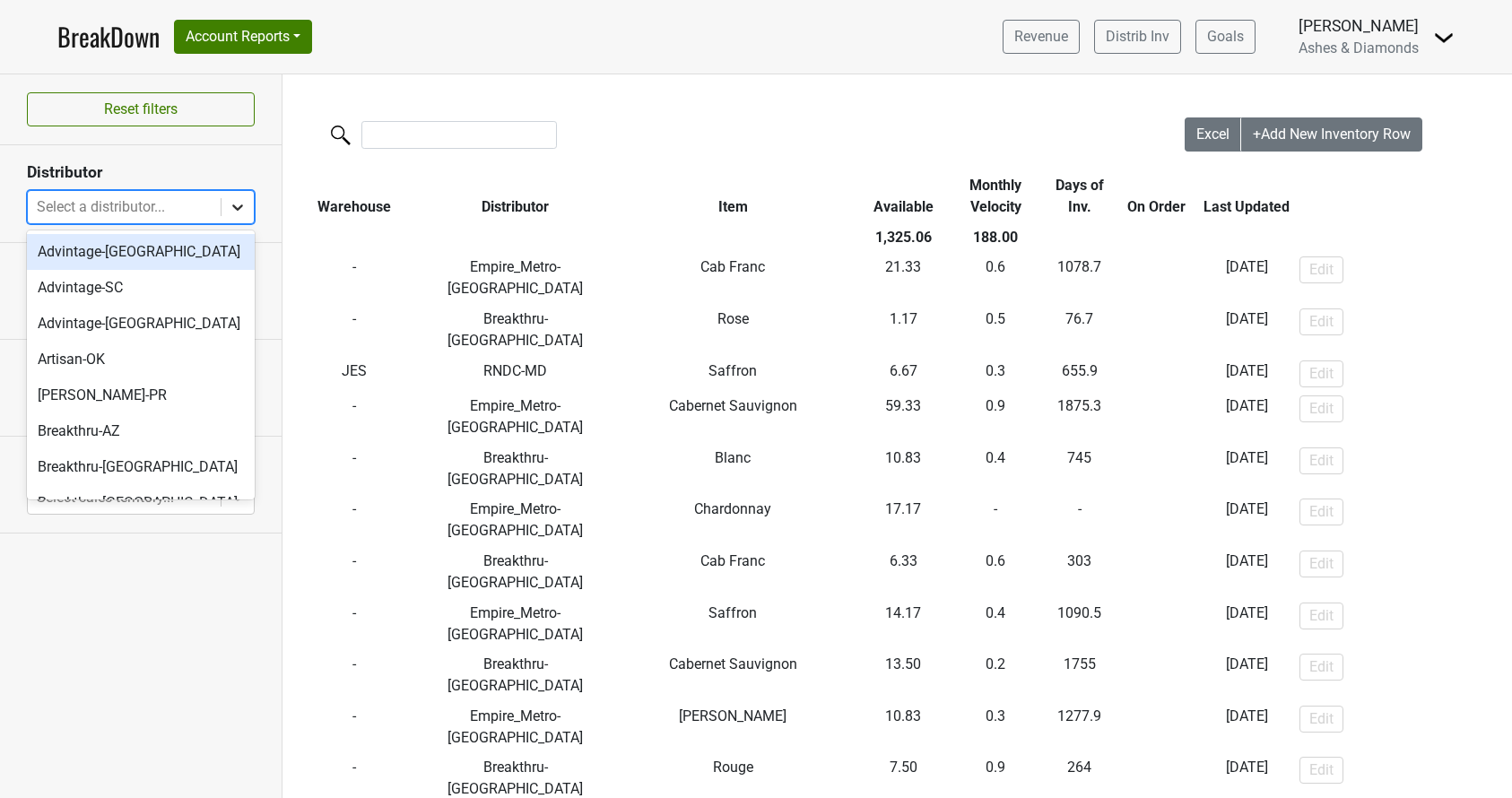
click at [234, 198] on icon at bounding box center [238, 207] width 18 height 18
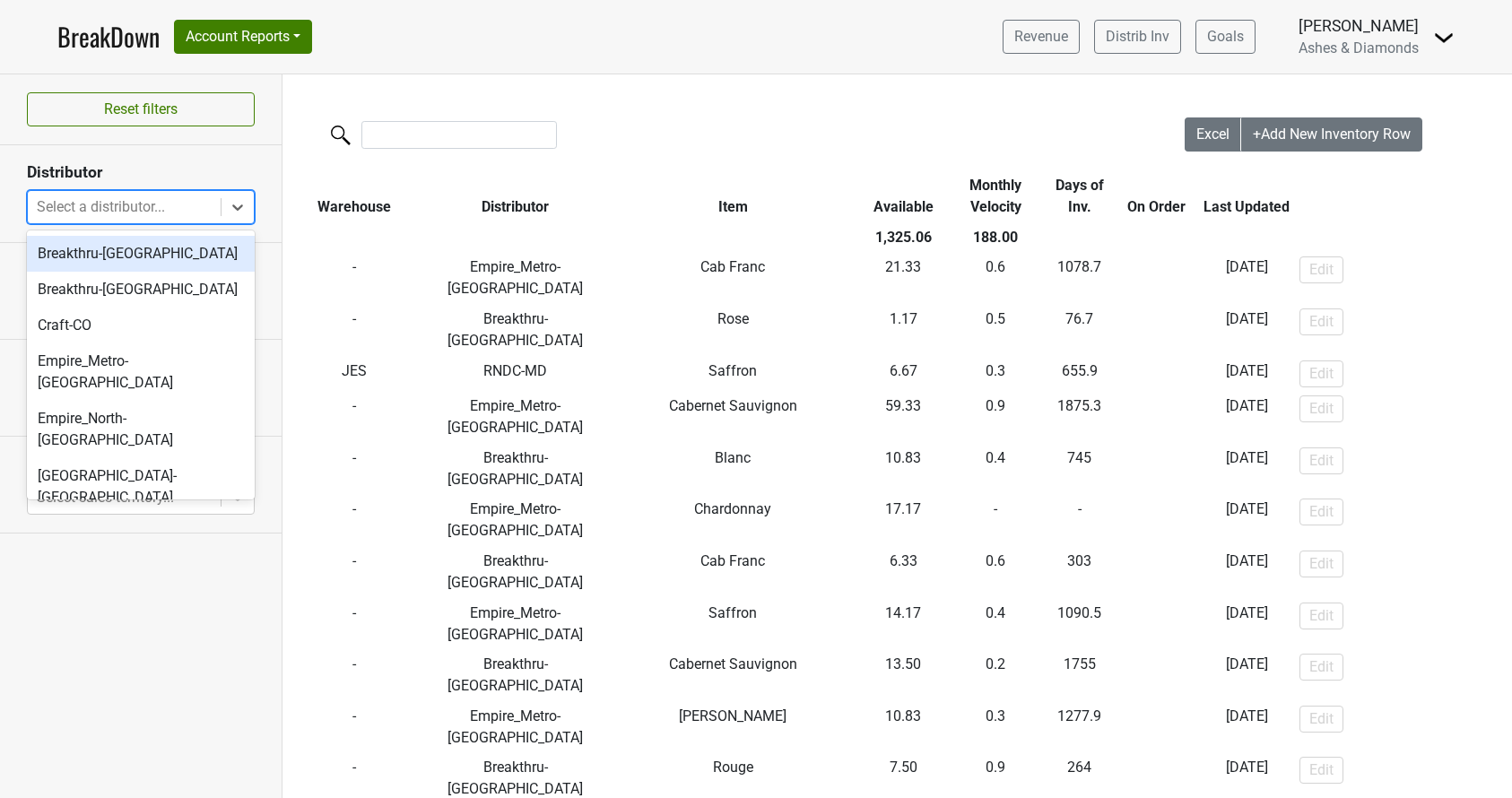
scroll to position [322, 0]
click at [106, 282] on div "Breakthru-[GEOGRAPHIC_DATA]" at bounding box center [141, 288] width 228 height 36
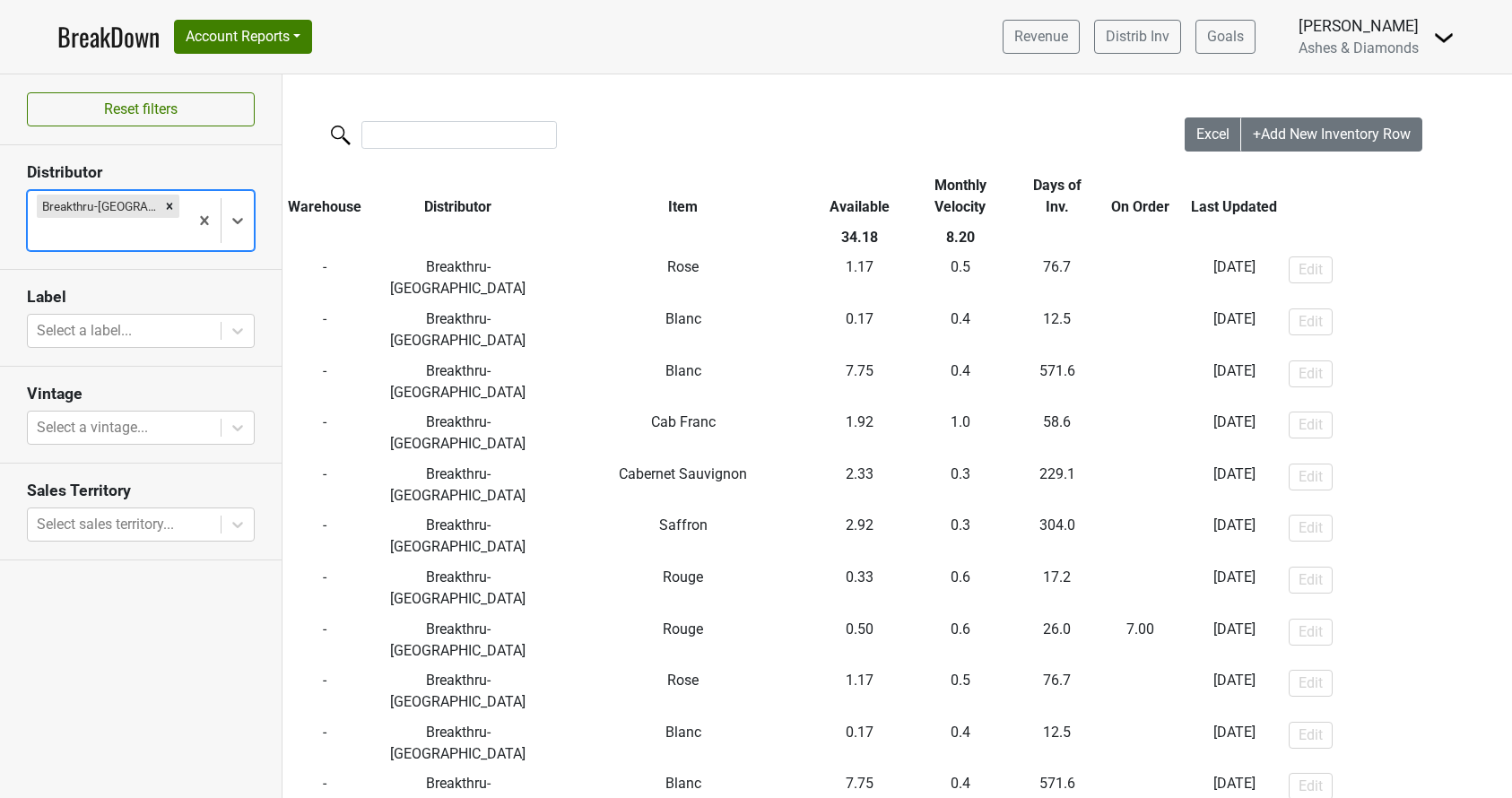
scroll to position [0, 0]
click at [1205, 131] on span "Excel" at bounding box center [1213, 133] width 33 height 17
